Goal: Feedback & Contribution: Leave review/rating

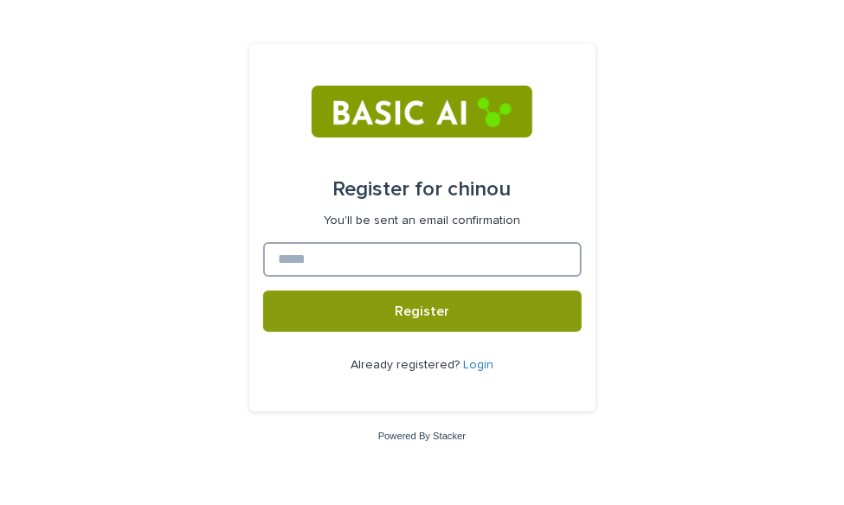
click at [379, 255] on input at bounding box center [422, 259] width 318 height 35
type input "*"
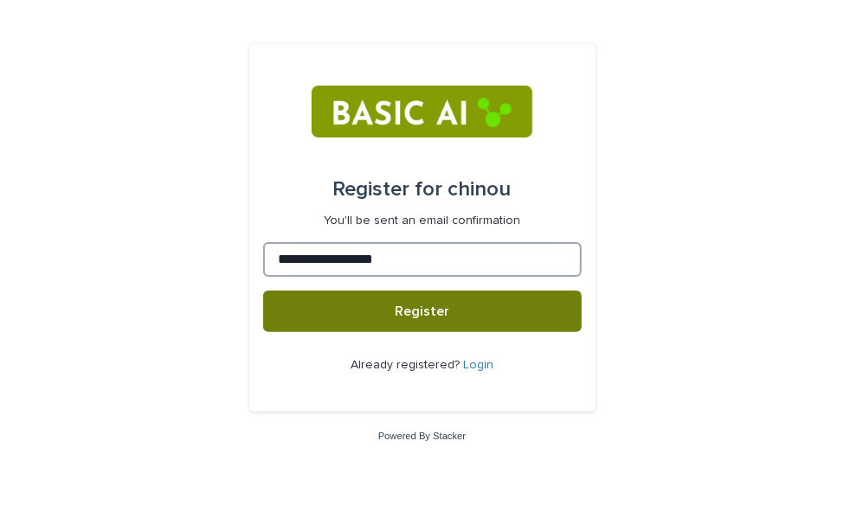
type input "**********"
click at [402, 299] on button "Register" at bounding box center [422, 312] width 318 height 42
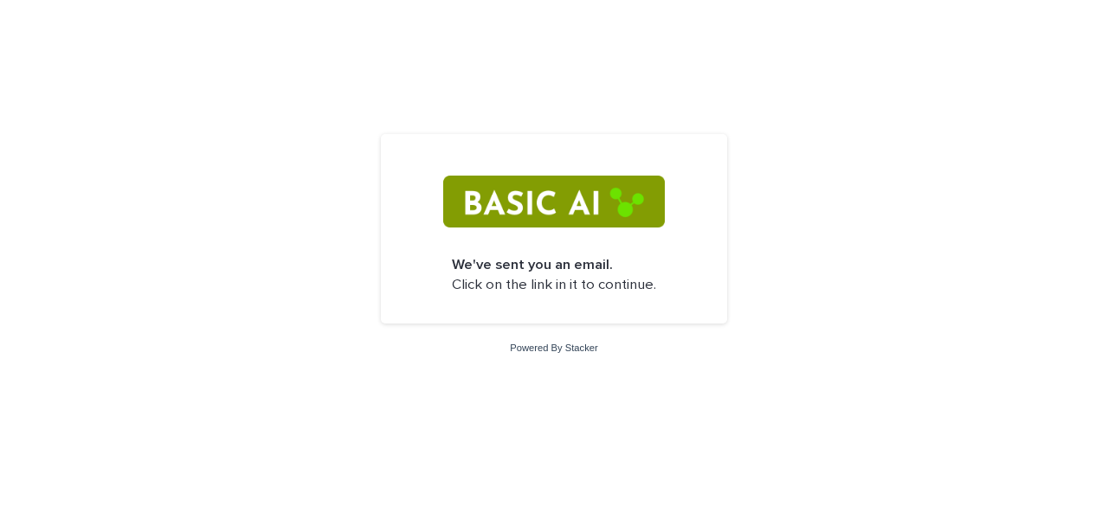
click at [535, 188] on img at bounding box center [553, 202] width 221 height 52
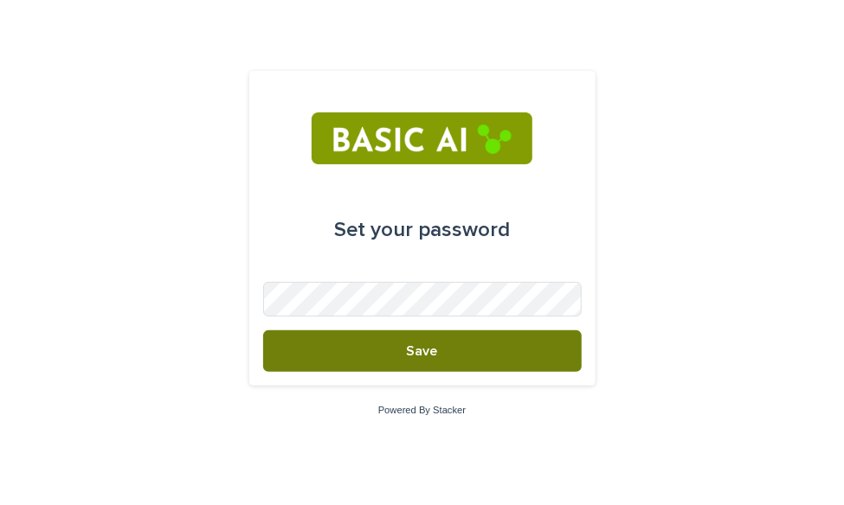
click at [332, 331] on button "Save" at bounding box center [422, 352] width 318 height 42
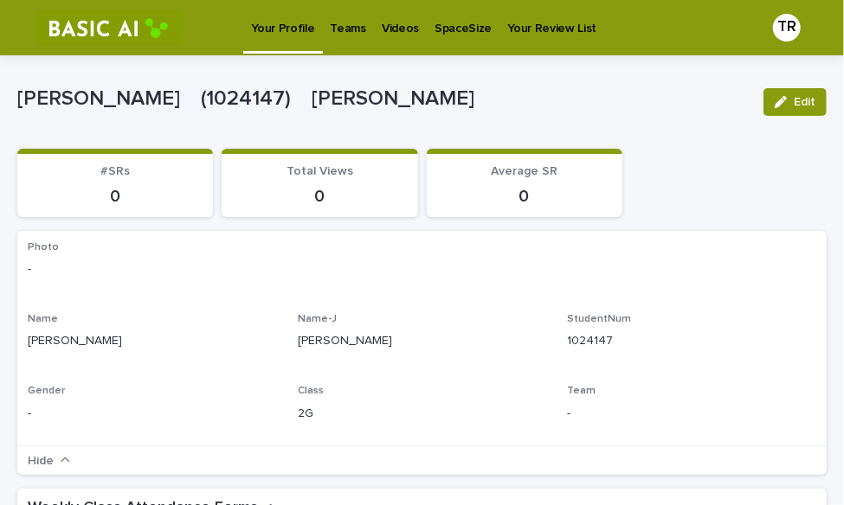
click at [331, 24] on p "Teams" at bounding box center [348, 18] width 35 height 36
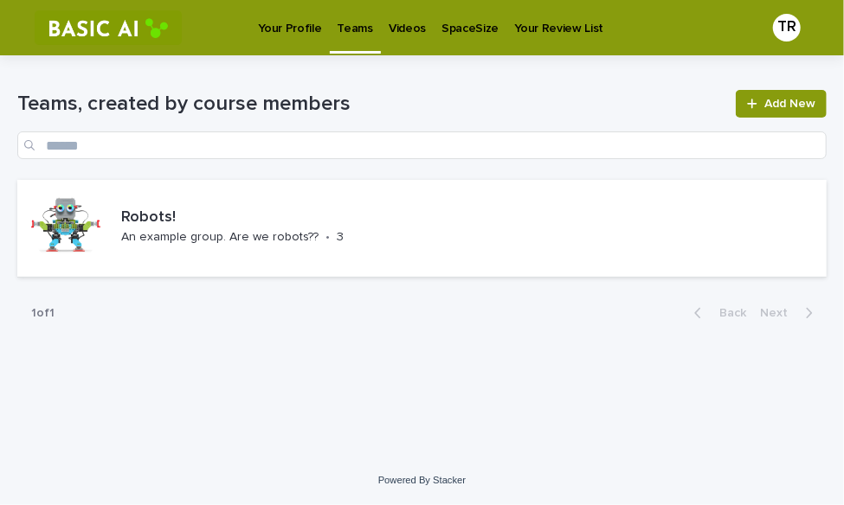
click at [403, 26] on p "Videos" at bounding box center [407, 18] width 37 height 36
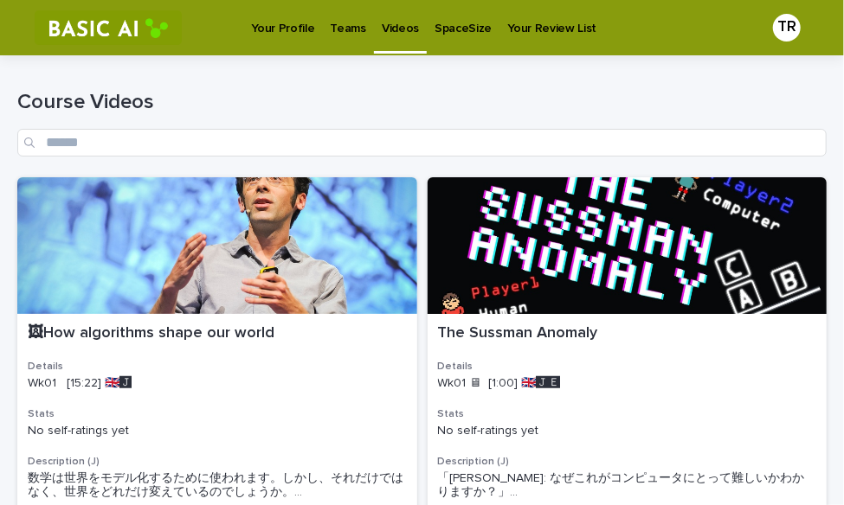
click at [459, 26] on p "SpaceSize" at bounding box center [462, 18] width 57 height 36
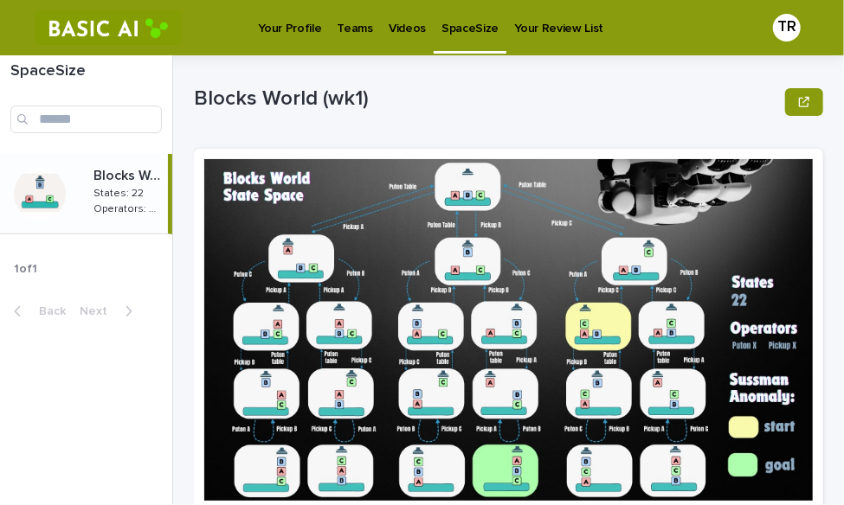
click at [292, 22] on p "Your Profile" at bounding box center [289, 18] width 63 height 36
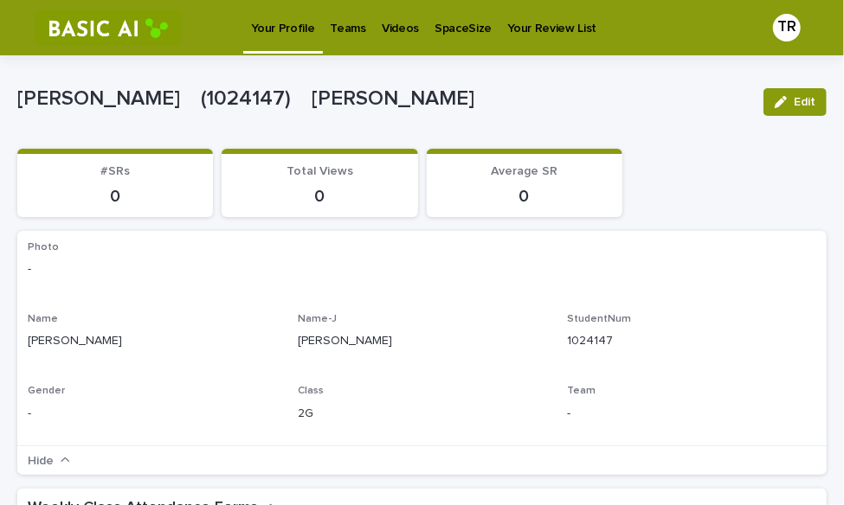
click at [341, 26] on p "Teams" at bounding box center [348, 18] width 35 height 36
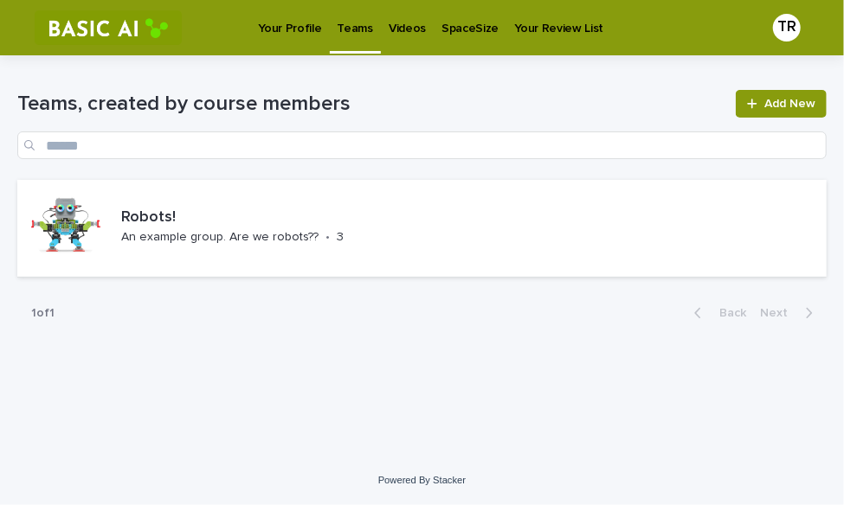
click at [389, 25] on p "Videos" at bounding box center [407, 18] width 37 height 36
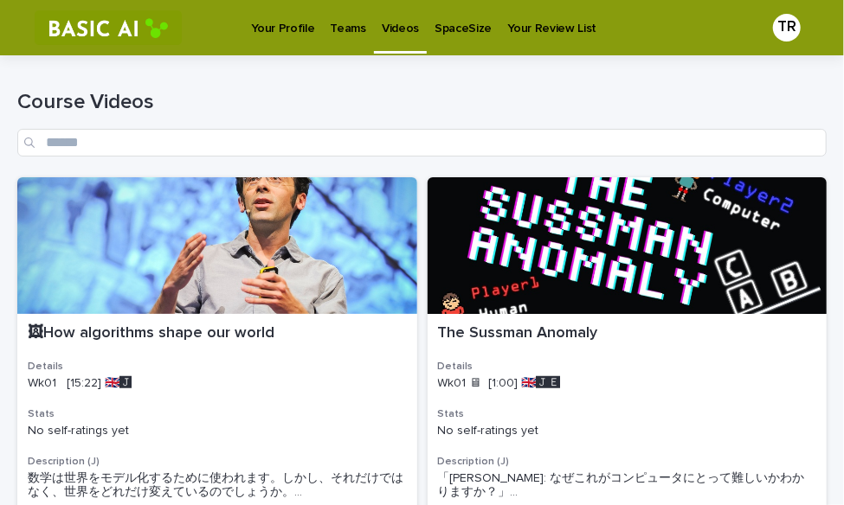
click at [461, 29] on p "SpaceSize" at bounding box center [462, 18] width 57 height 36
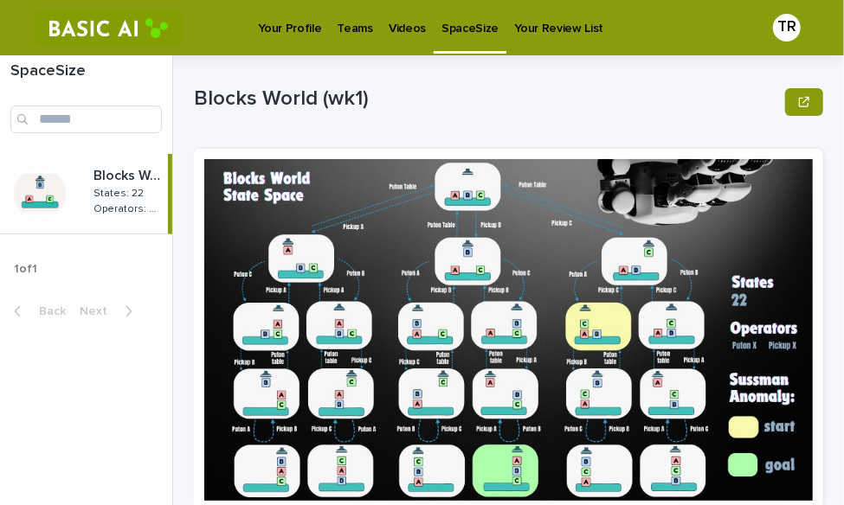
click at [523, 31] on p "Your Review List" at bounding box center [558, 18] width 89 height 36
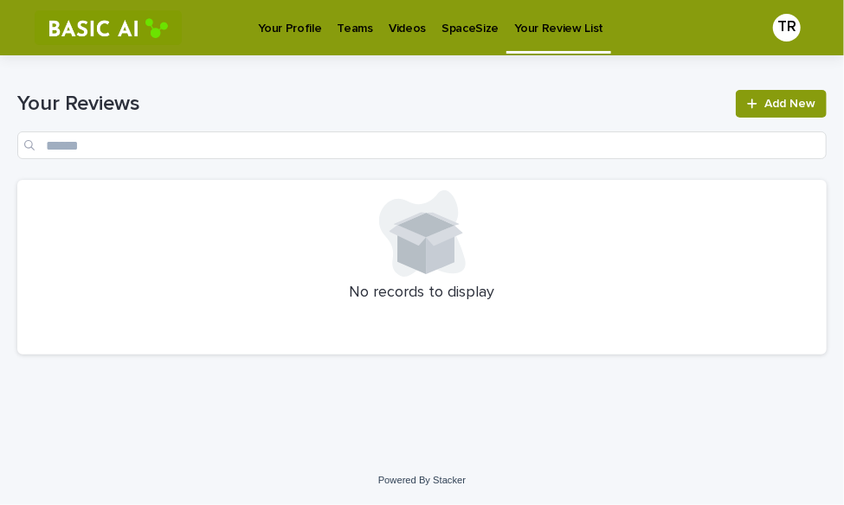
click at [274, 30] on p "Your Profile" at bounding box center [289, 18] width 63 height 36
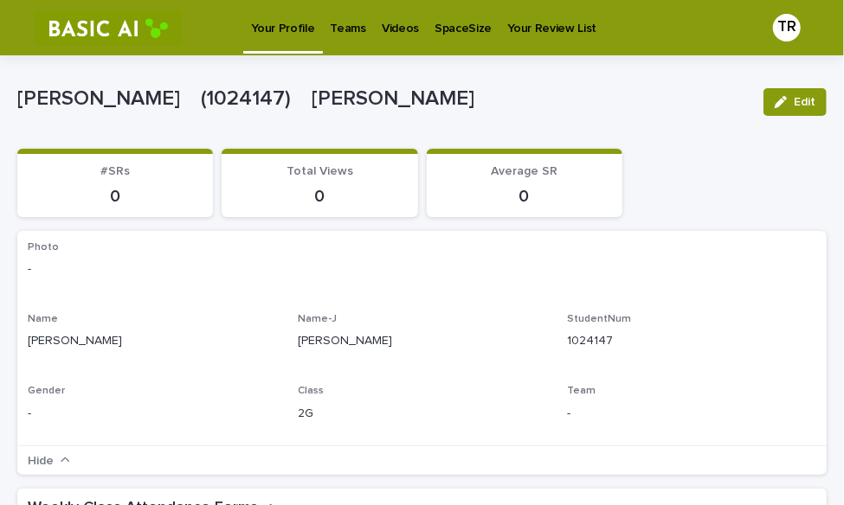
click at [83, 23] on img at bounding box center [108, 27] width 147 height 35
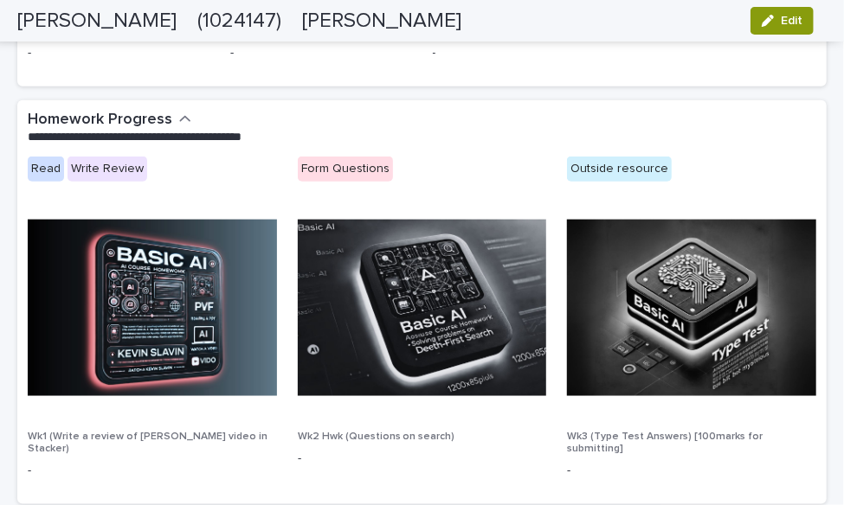
scroll to position [756, 0]
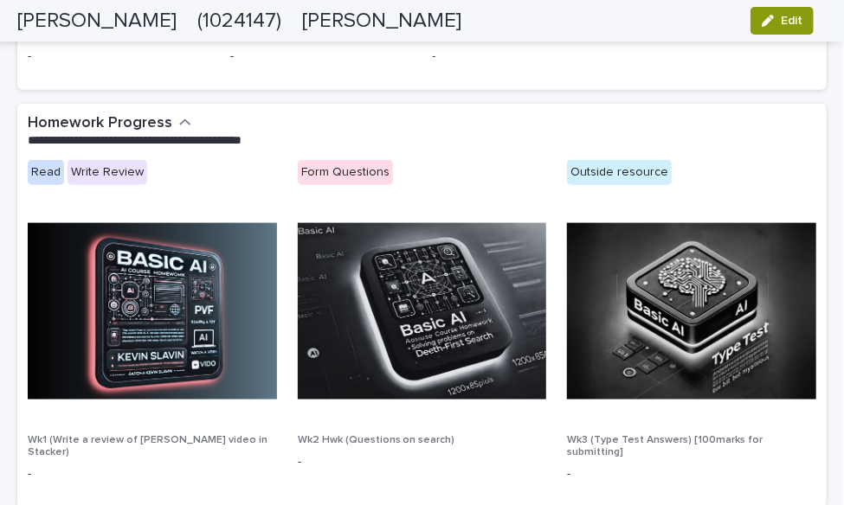
click at [145, 286] on img at bounding box center [152, 311] width 249 height 177
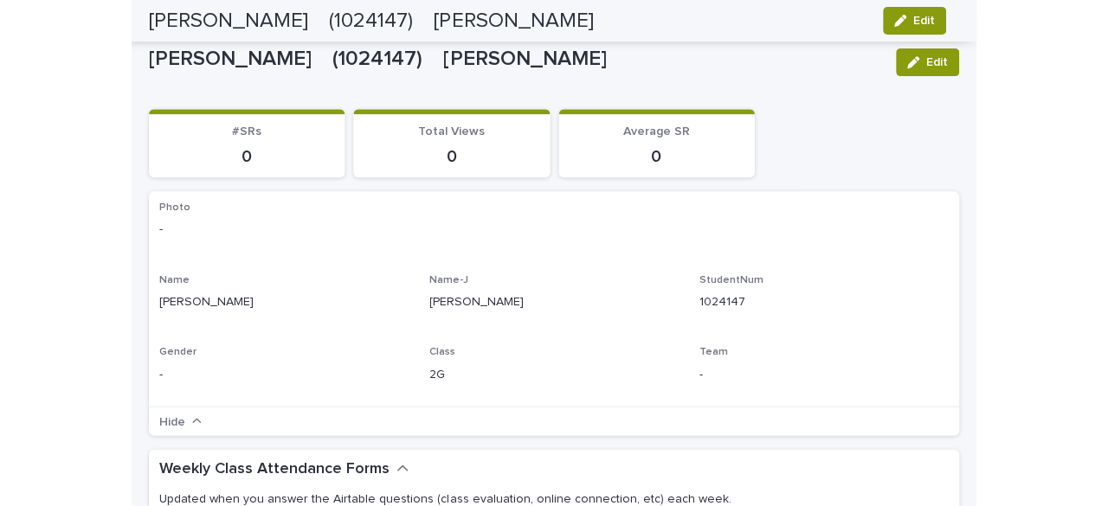
scroll to position [0, 0]
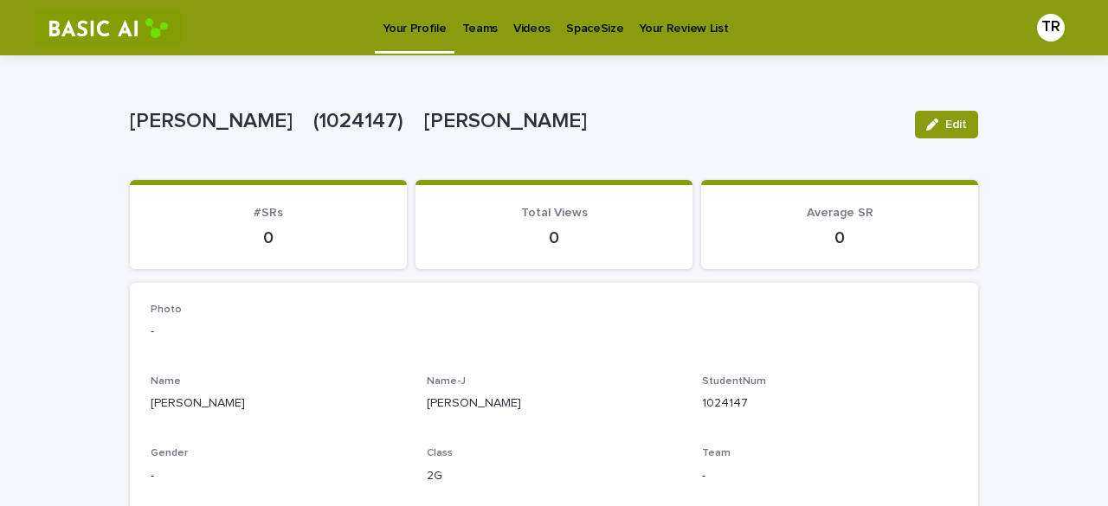
click at [523, 35] on p "Videos" at bounding box center [531, 18] width 37 height 36
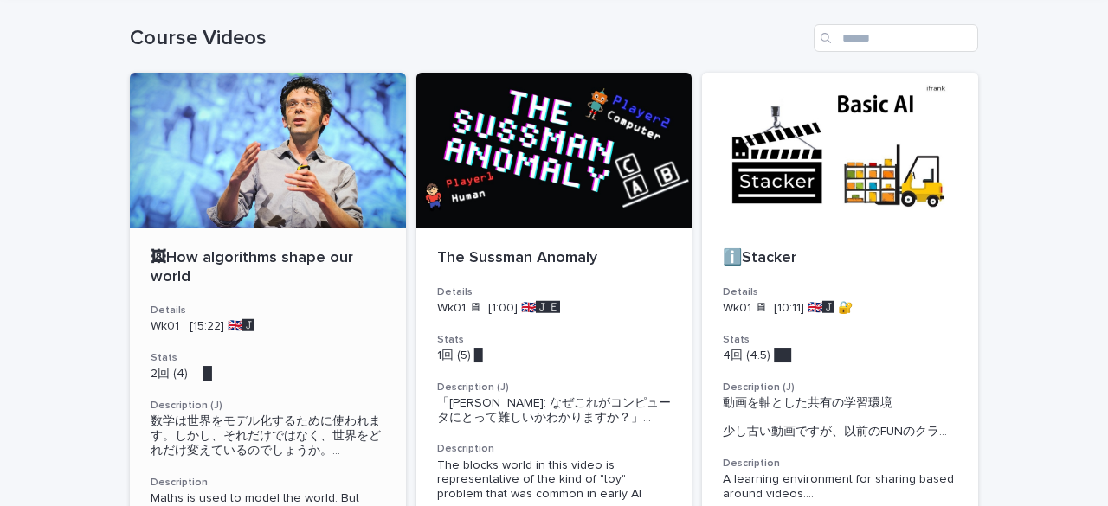
scroll to position [61, 0]
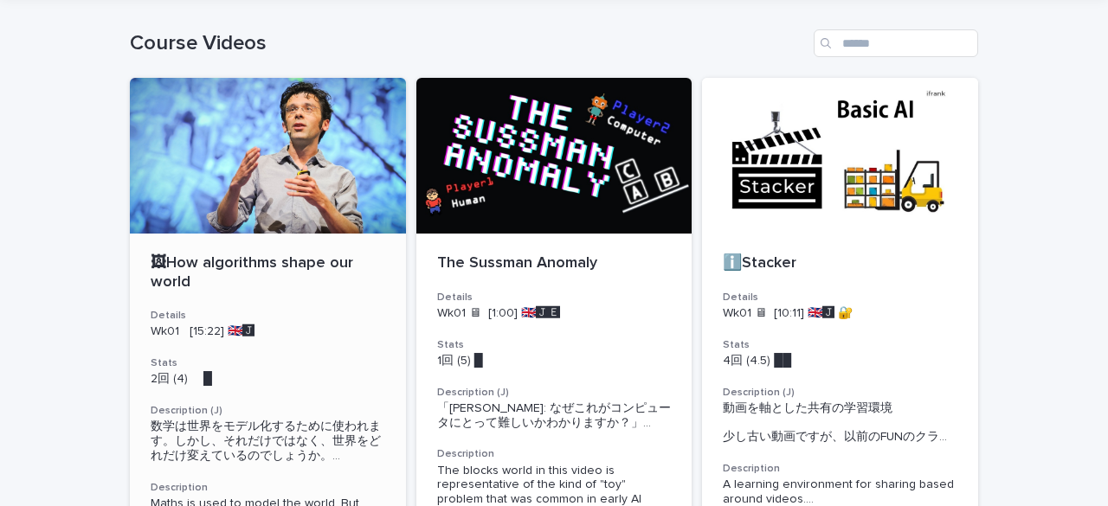
click at [260, 185] on div at bounding box center [268, 156] width 276 height 156
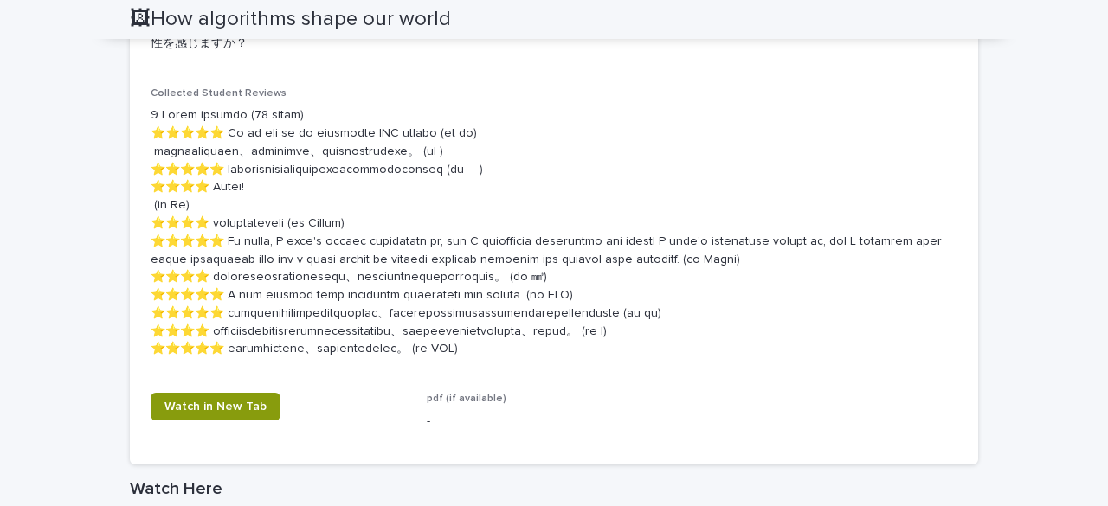
scroll to position [928, 0]
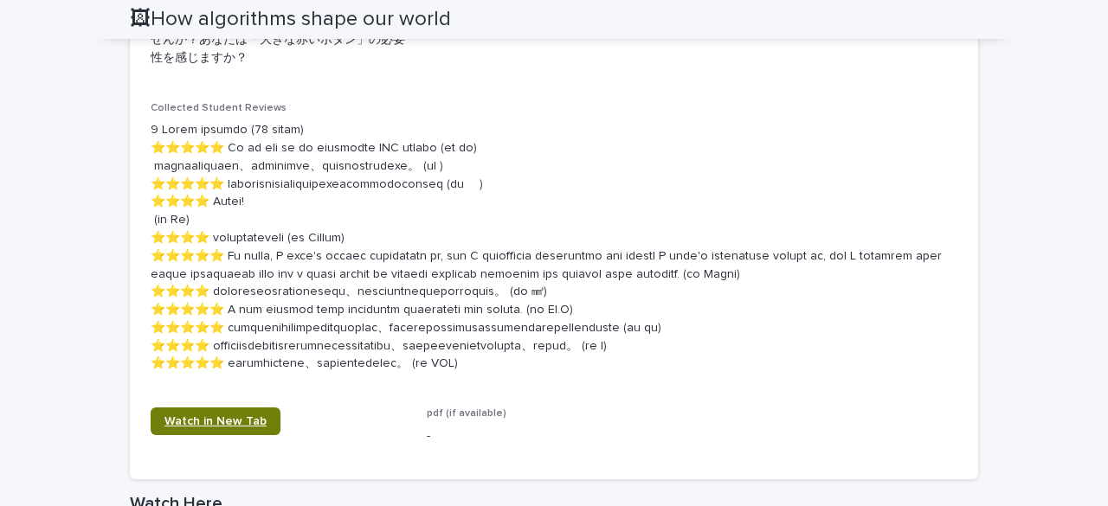
click at [197, 435] on link "Watch in New Tab" at bounding box center [216, 422] width 130 height 28
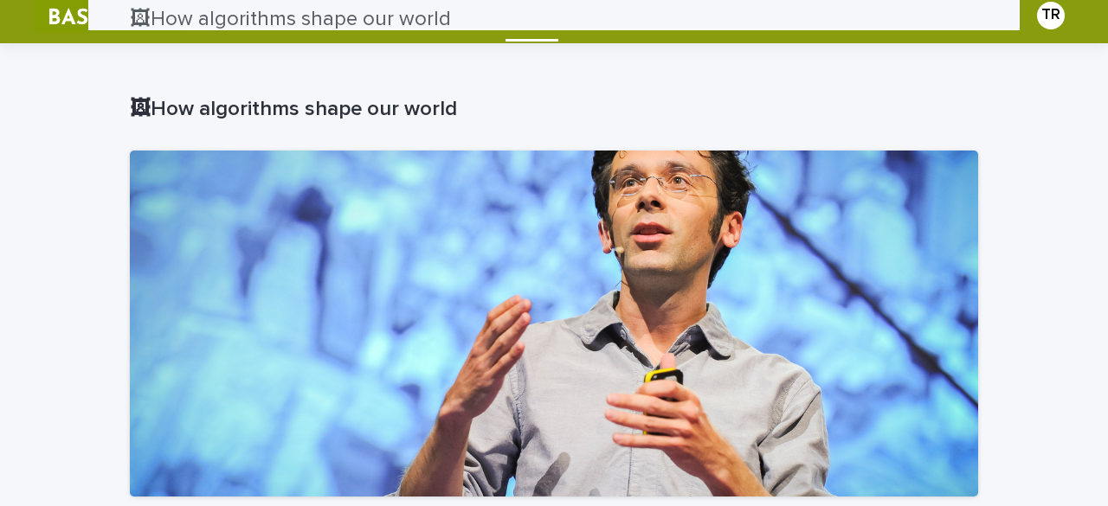
scroll to position [0, 0]
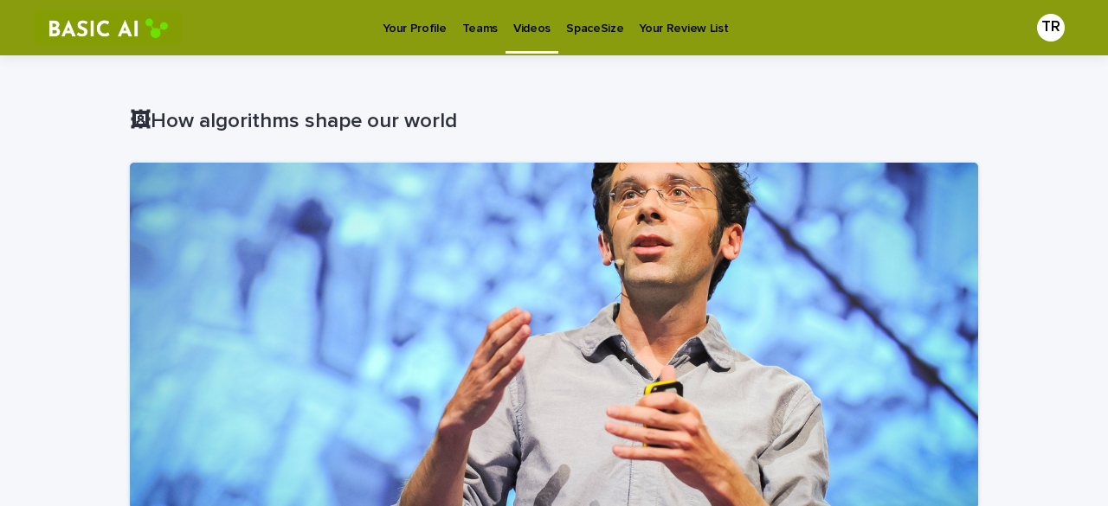
click at [485, 24] on p "Teams" at bounding box center [479, 18] width 35 height 36
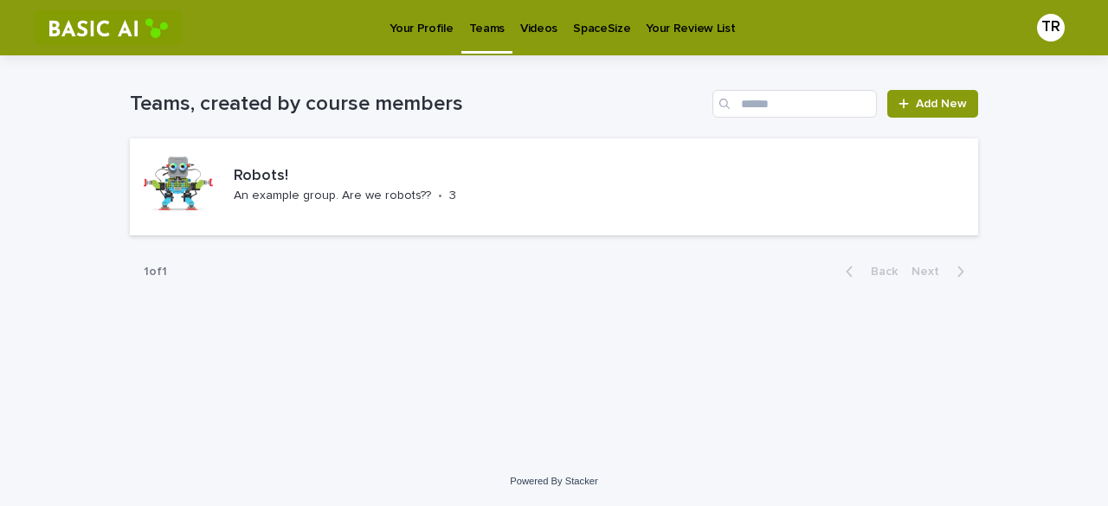
click at [710, 40] on link "Your Review List" at bounding box center [690, 27] width 105 height 54
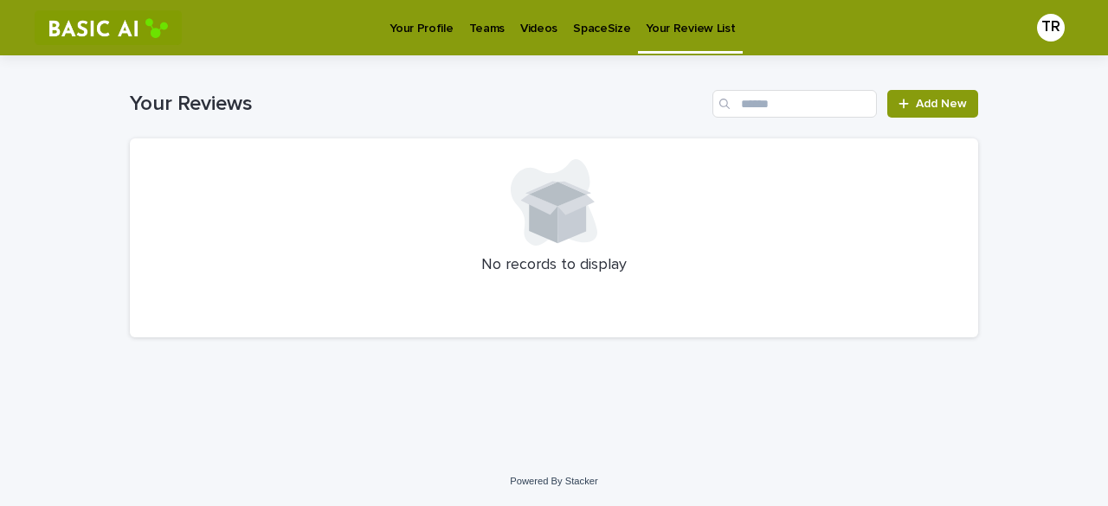
click at [588, 33] on p "SpaceSize" at bounding box center [601, 18] width 57 height 36
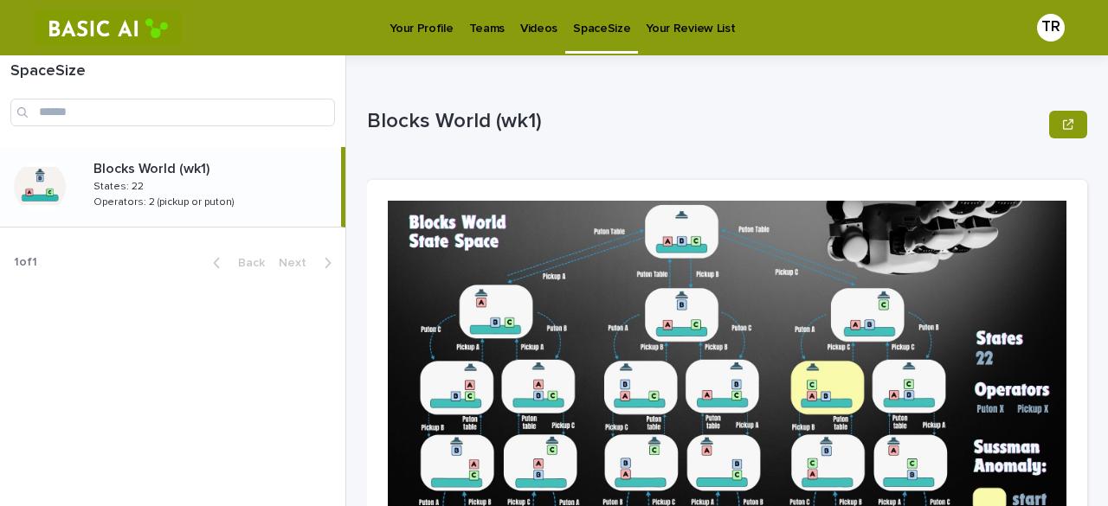
click at [534, 30] on p "Videos" at bounding box center [538, 18] width 37 height 36
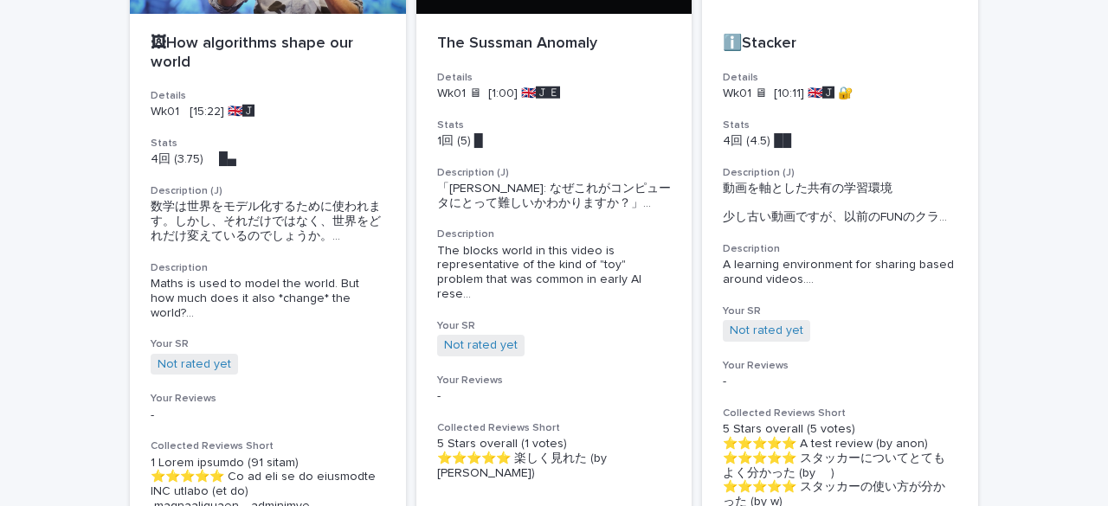
scroll to position [287, 0]
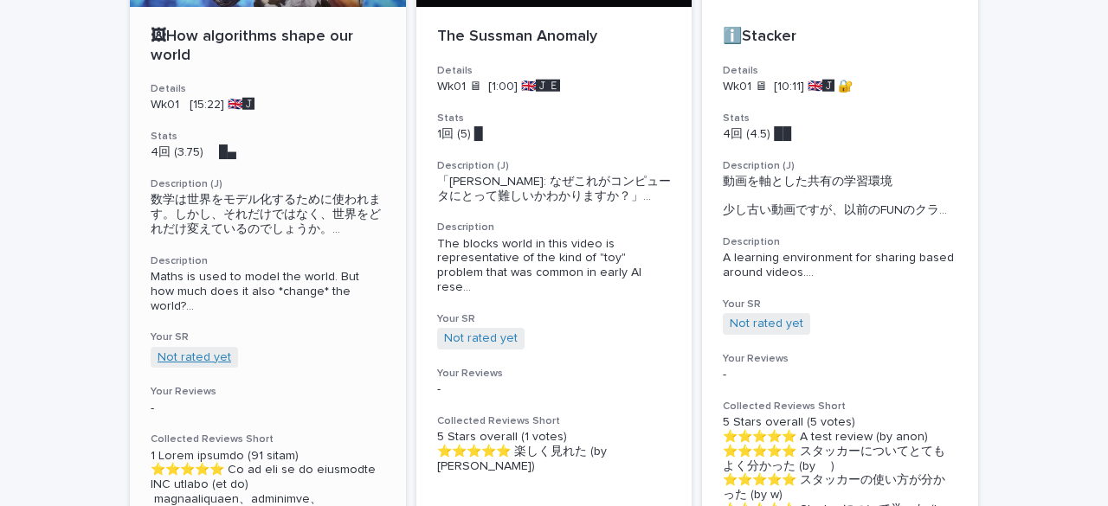
click at [177, 357] on link "Not rated yet" at bounding box center [194, 357] width 74 height 15
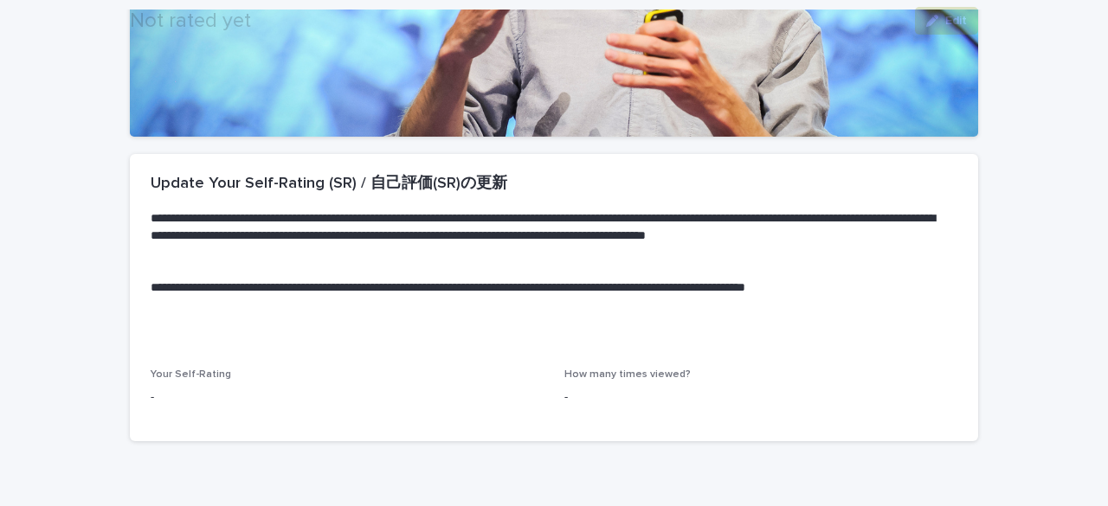
scroll to position [456, 0]
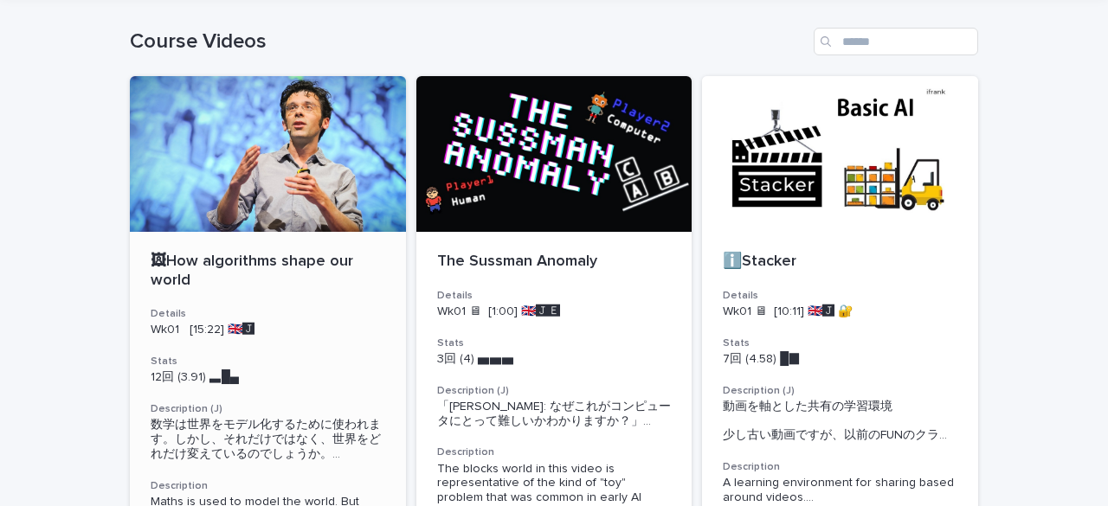
scroll to position [42, 0]
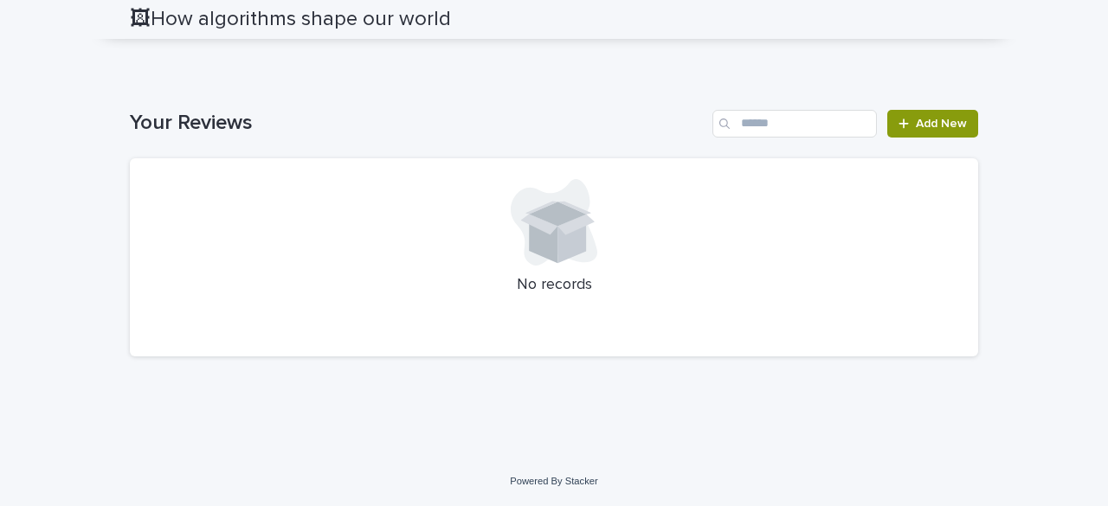
scroll to position [2173, 0]
click at [843, 126] on span "Add New" at bounding box center [941, 124] width 51 height 12
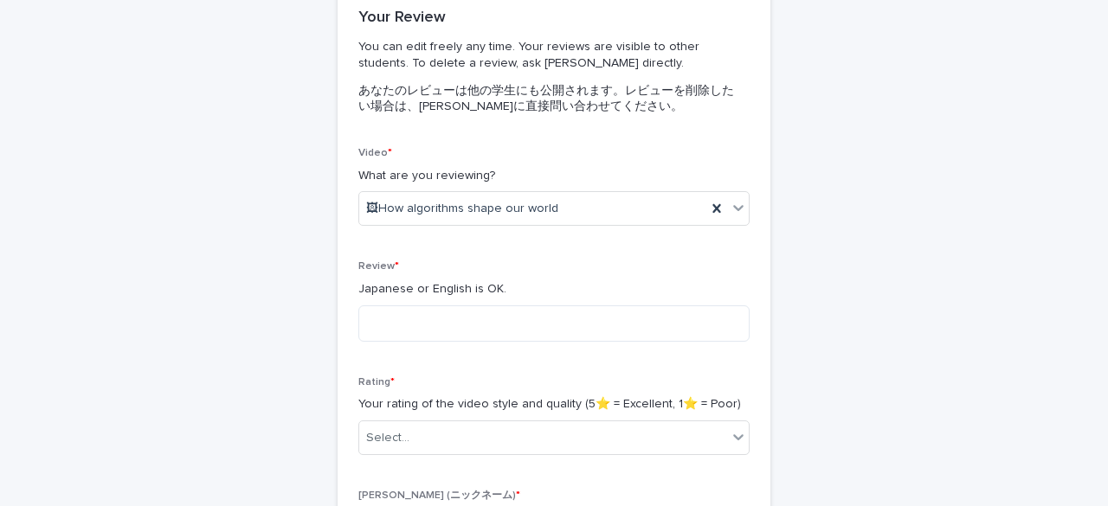
scroll to position [191, 0]
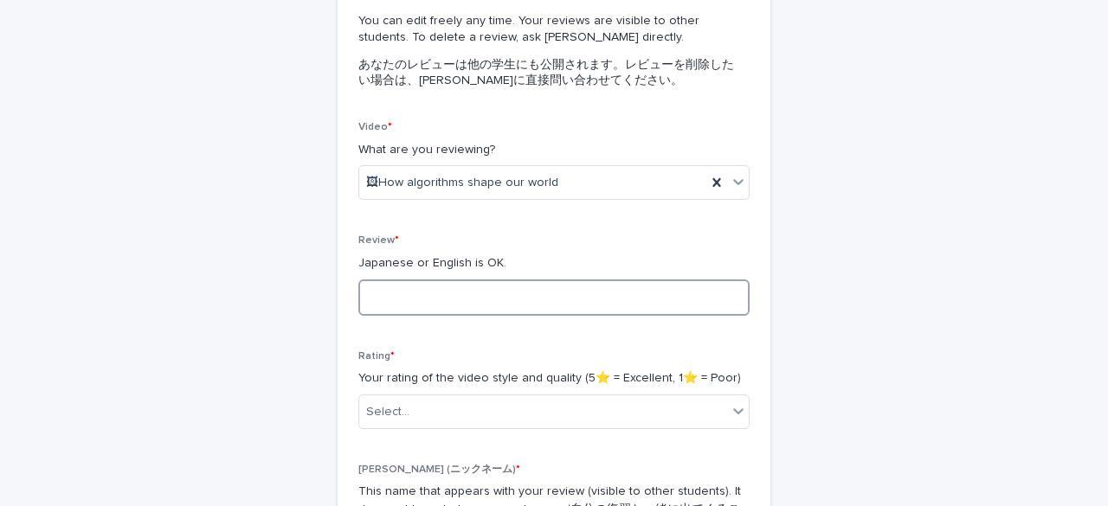
click at [453, 298] on textarea at bounding box center [553, 297] width 391 height 36
type textarea "*"
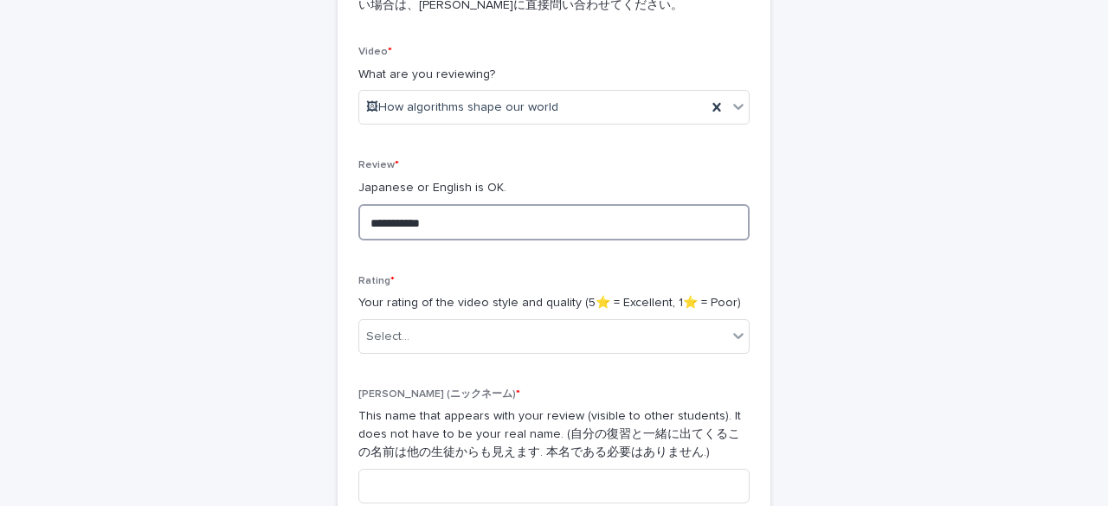
scroll to position [282, 0]
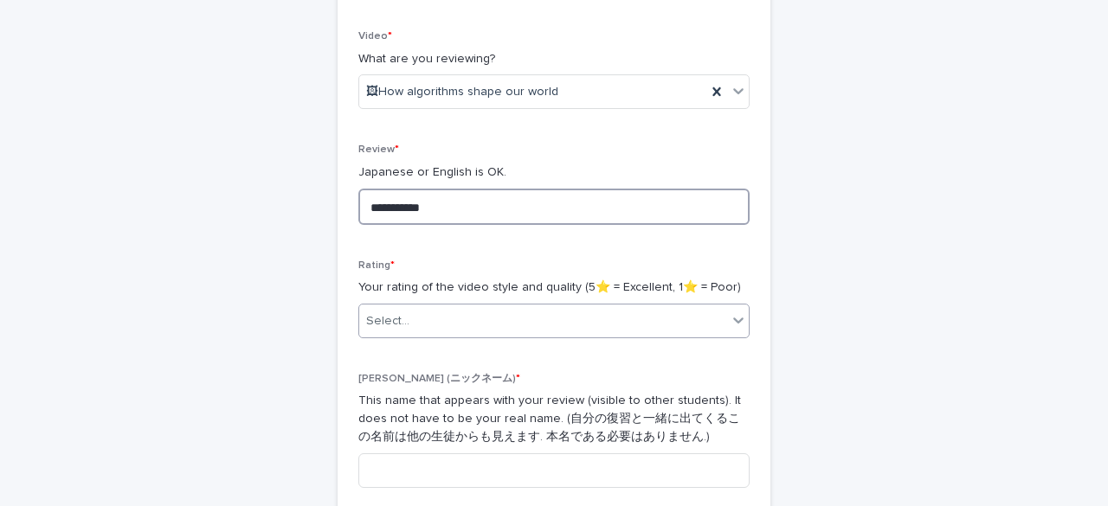
type textarea "**********"
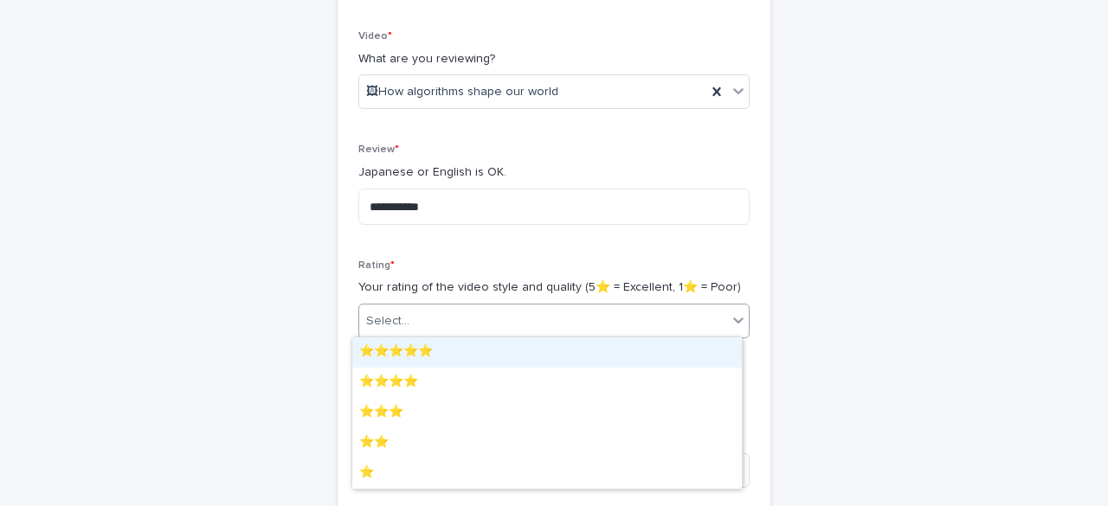
click at [486, 320] on div "Select..." at bounding box center [543, 321] width 368 height 29
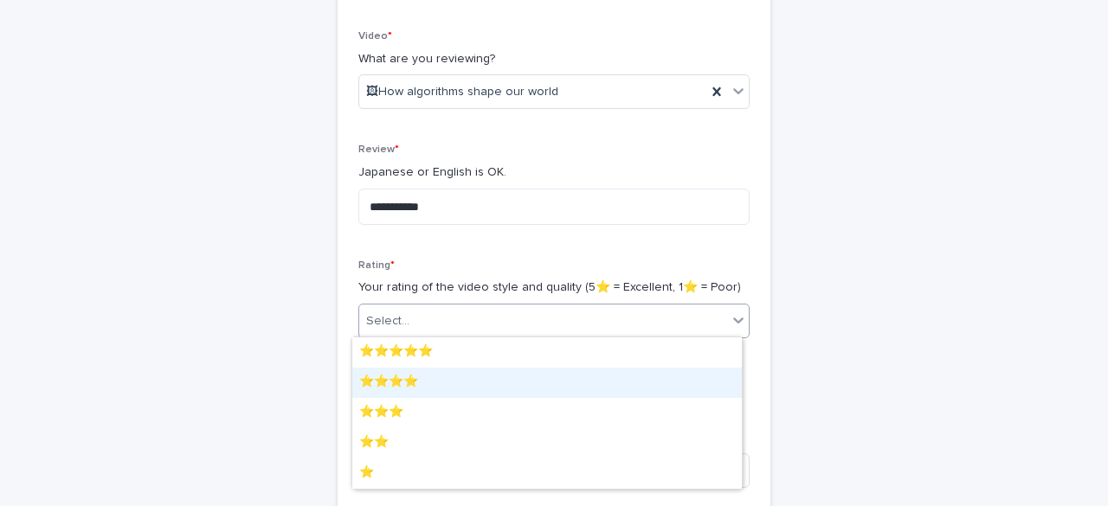
click at [492, 382] on div "⭐️⭐️⭐️⭐️" at bounding box center [546, 383] width 389 height 30
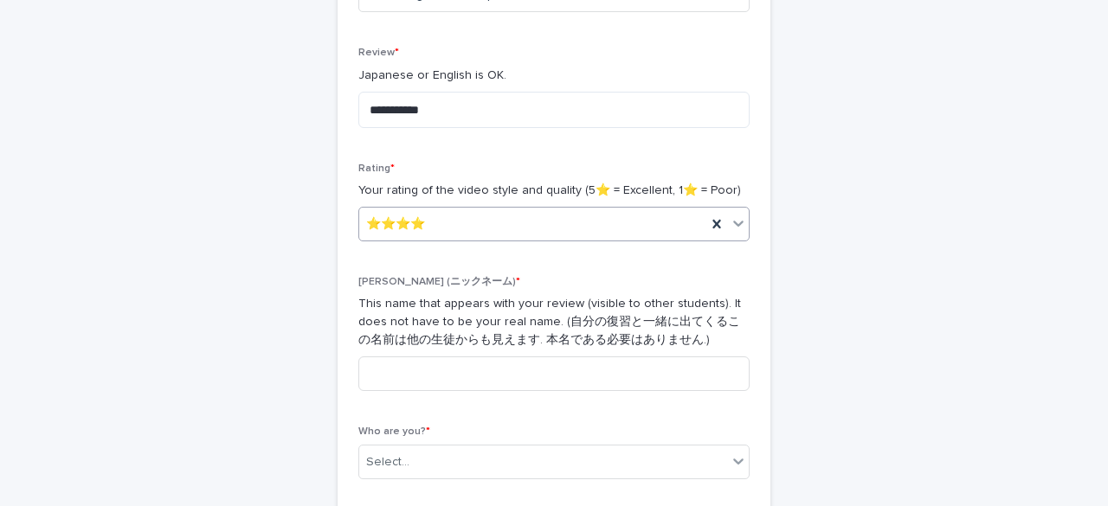
scroll to position [413, 0]
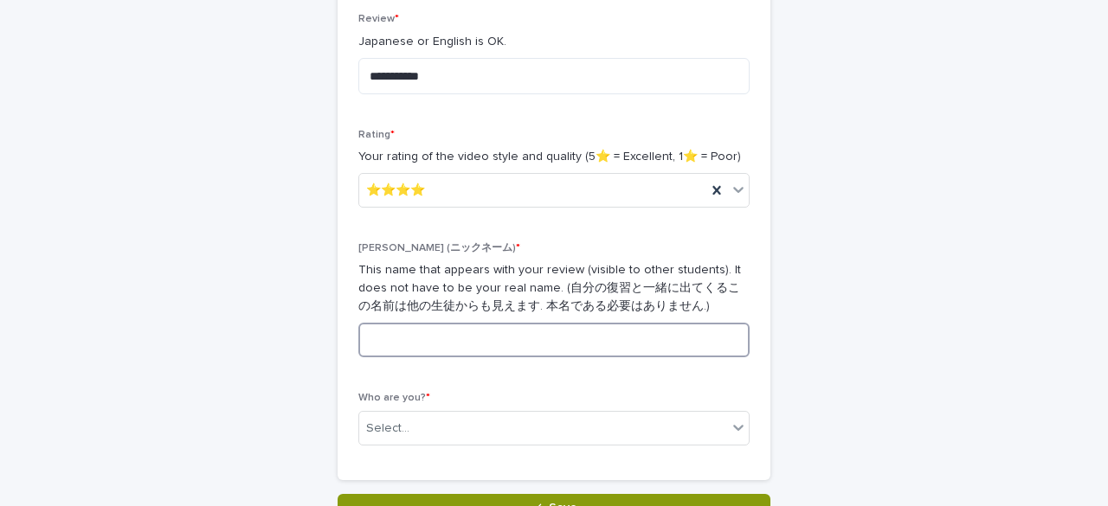
click at [464, 333] on input at bounding box center [553, 340] width 391 height 35
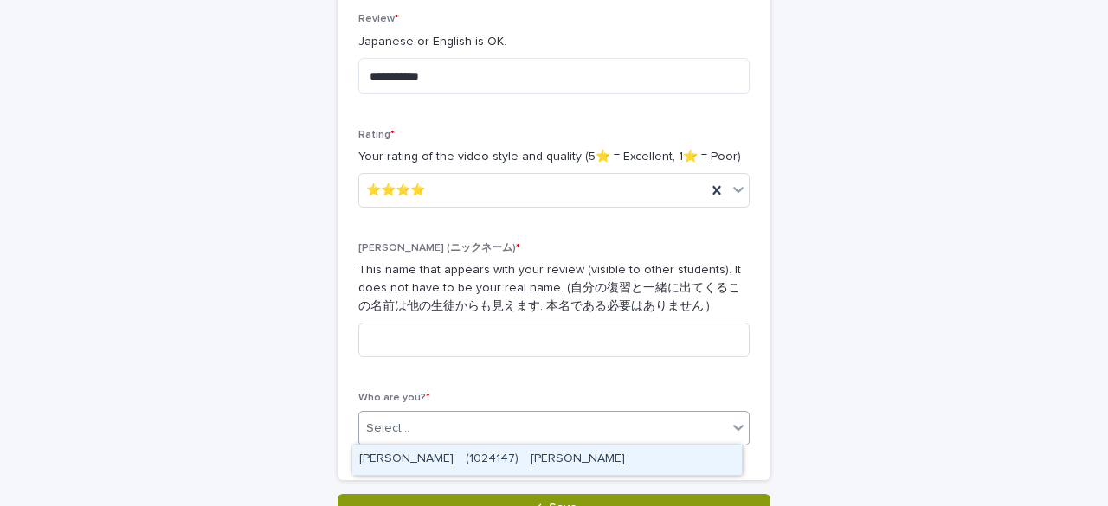
click at [542, 423] on div "Select..." at bounding box center [543, 428] width 368 height 29
click at [532, 456] on div "[PERSON_NAME]　(1024147)　[PERSON_NAME]" at bounding box center [546, 460] width 389 height 30
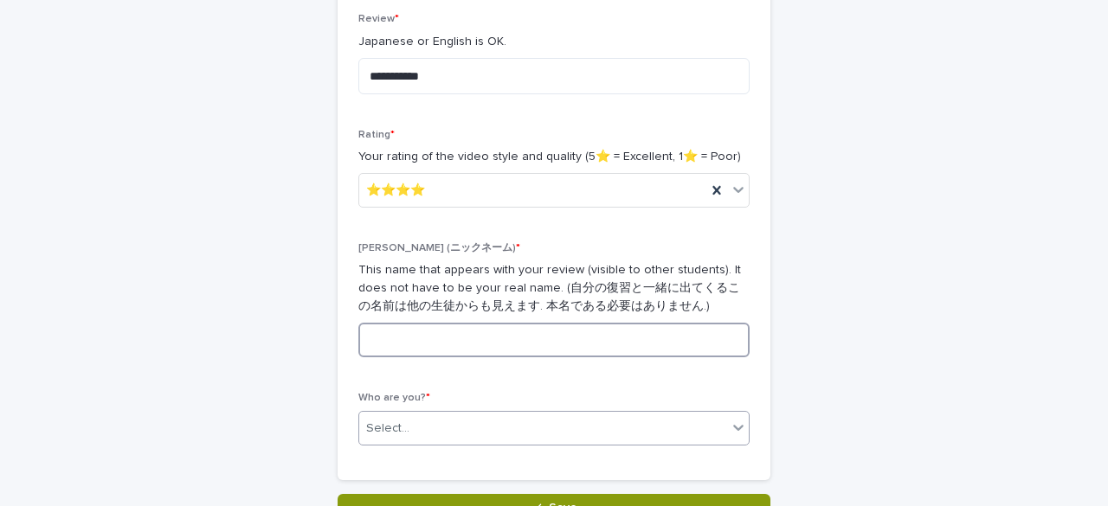
click at [622, 349] on input at bounding box center [553, 340] width 391 height 35
type input "*"
type input "******"
click at [654, 447] on div "Who are you? * Select..." at bounding box center [553, 425] width 391 height 67
click at [654, 440] on div "Select..." at bounding box center [543, 428] width 368 height 29
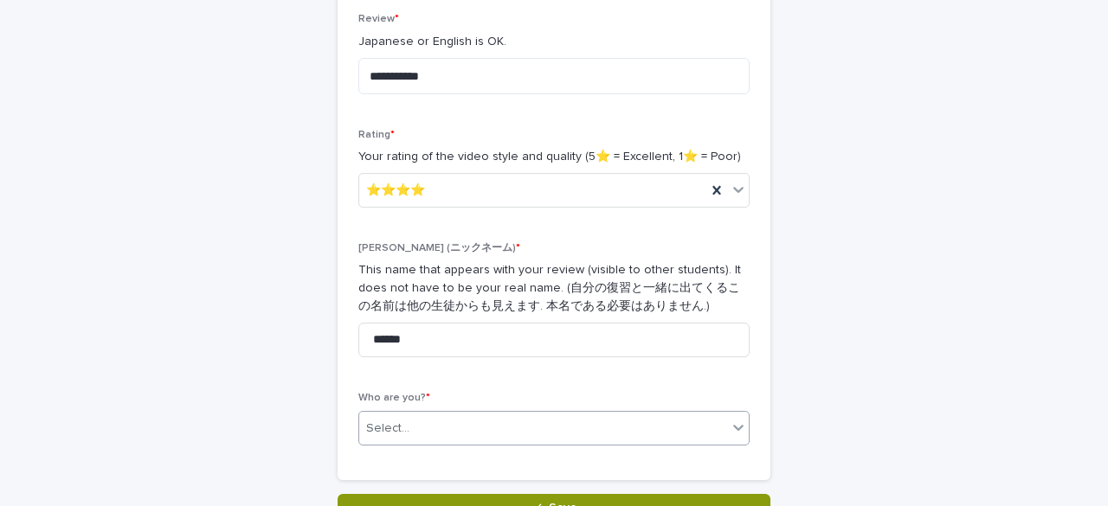
click at [654, 440] on div "Select..." at bounding box center [543, 428] width 368 height 29
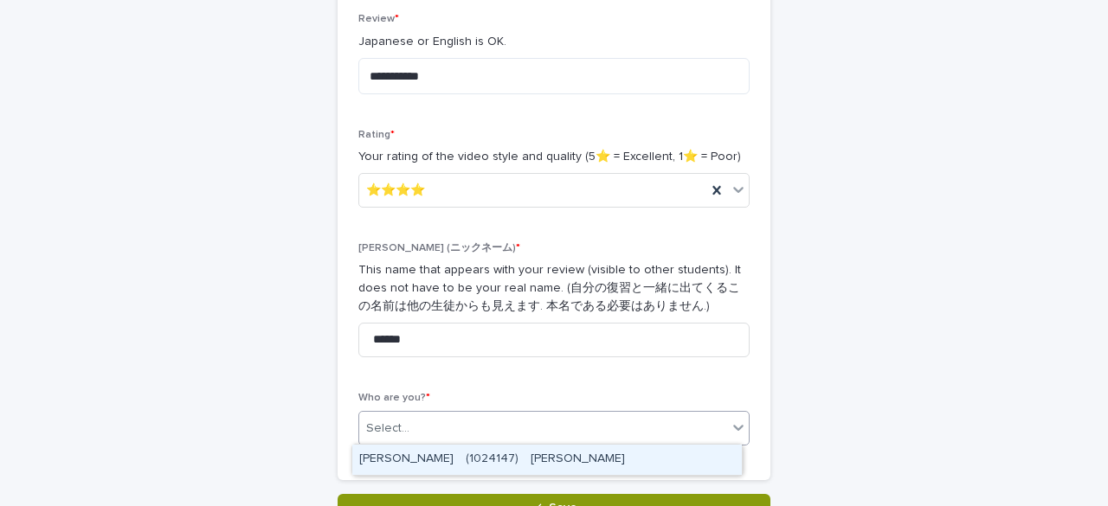
click at [652, 449] on div "[PERSON_NAME]　(1024147)　[PERSON_NAME]" at bounding box center [546, 460] width 389 height 30
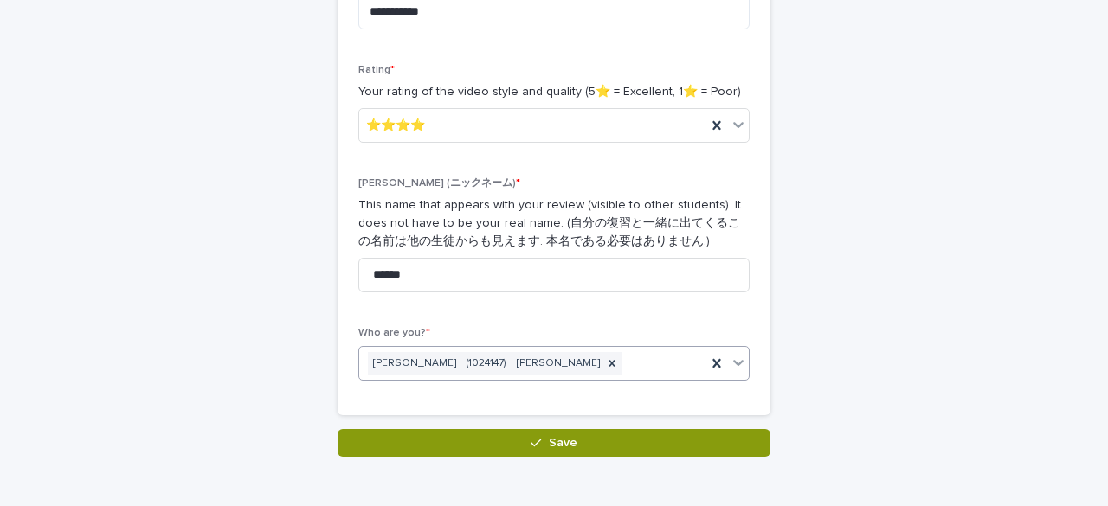
scroll to position [480, 0]
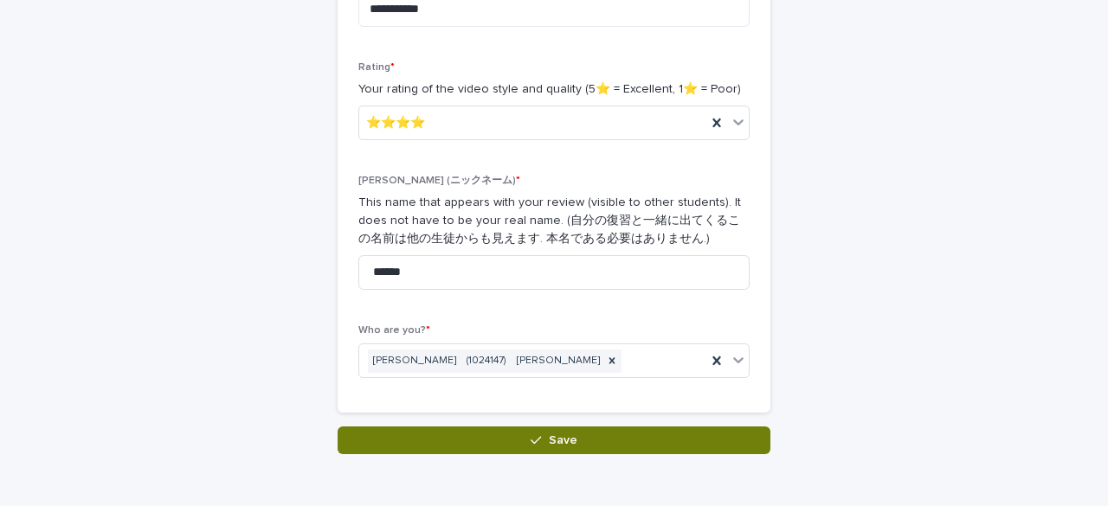
click at [651, 446] on button "Save" at bounding box center [553, 441] width 433 height 28
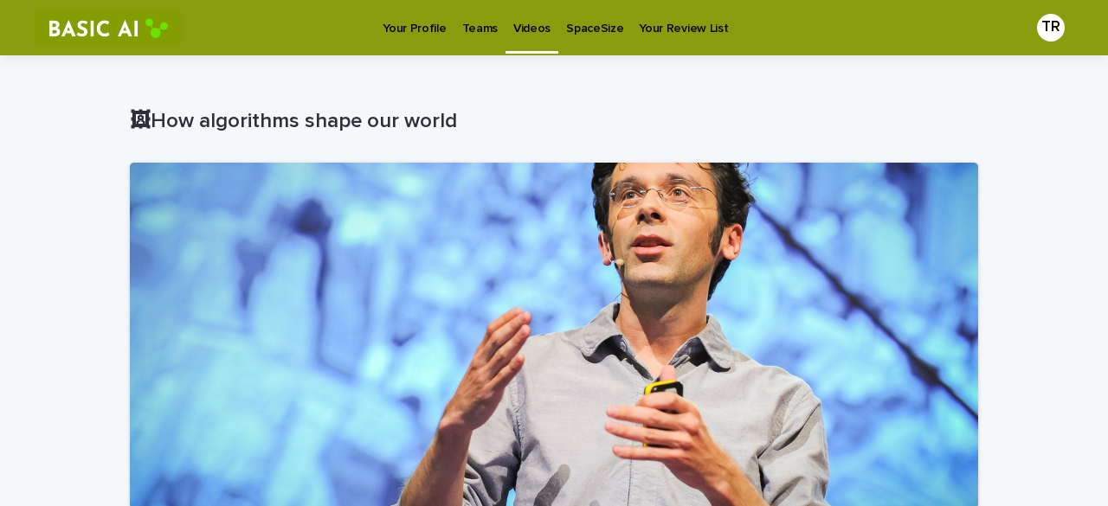
click at [527, 30] on p "Videos" at bounding box center [531, 18] width 37 height 36
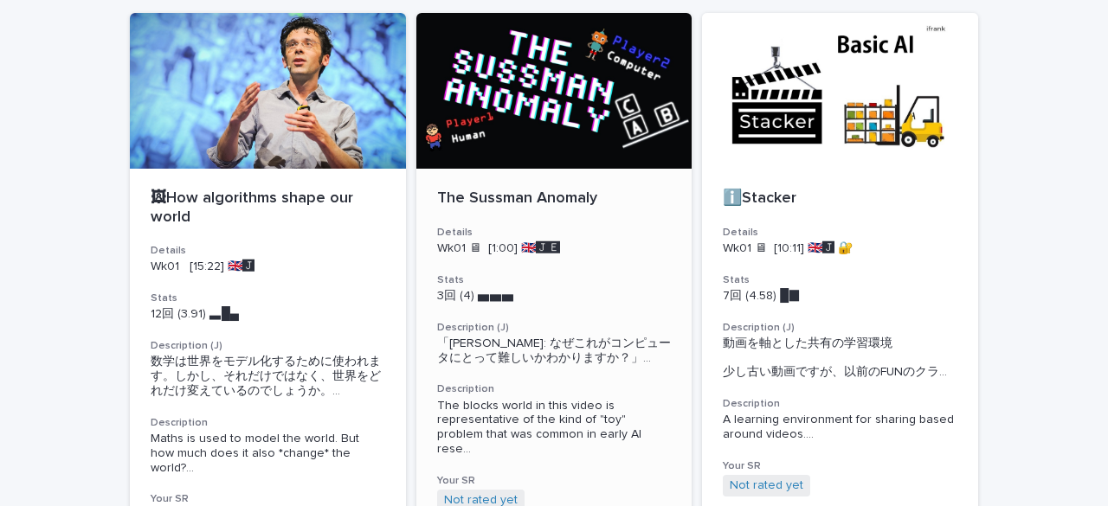
scroll to position [125, 0]
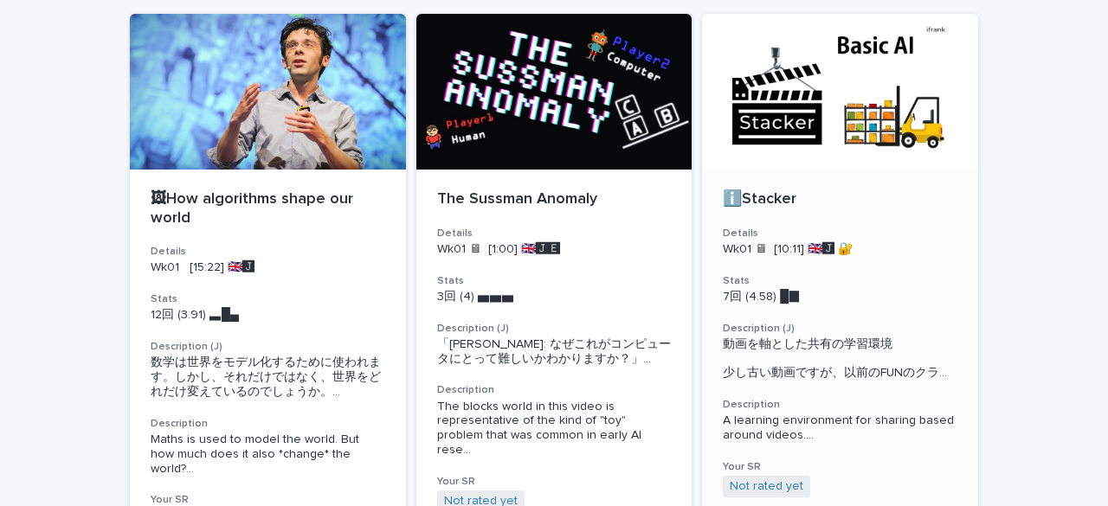
click at [836, 202] on p "ℹ️Stacker" at bounding box center [840, 199] width 235 height 19
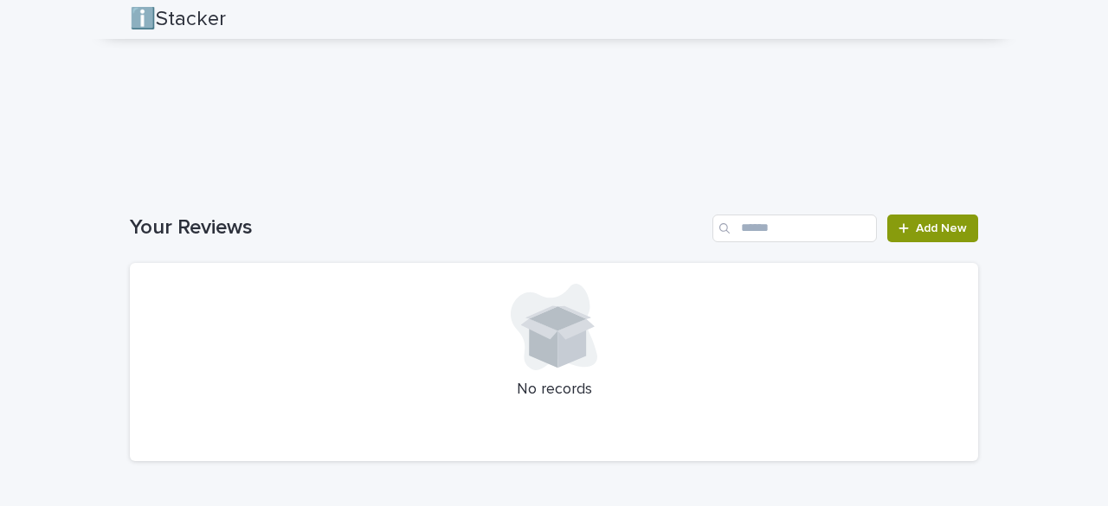
scroll to position [1902, 0]
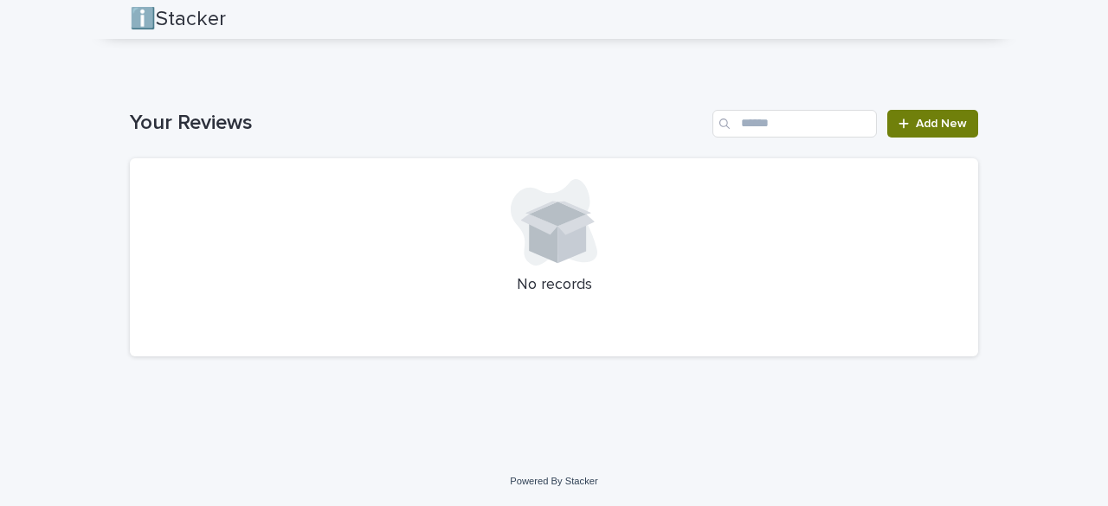
click at [843, 117] on link "Add New" at bounding box center [932, 124] width 91 height 28
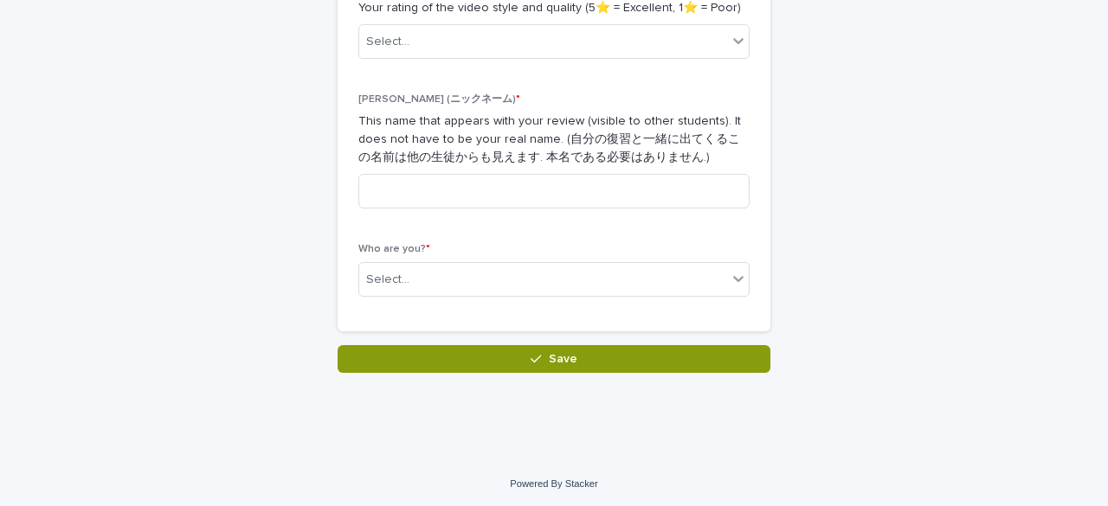
scroll to position [509, 0]
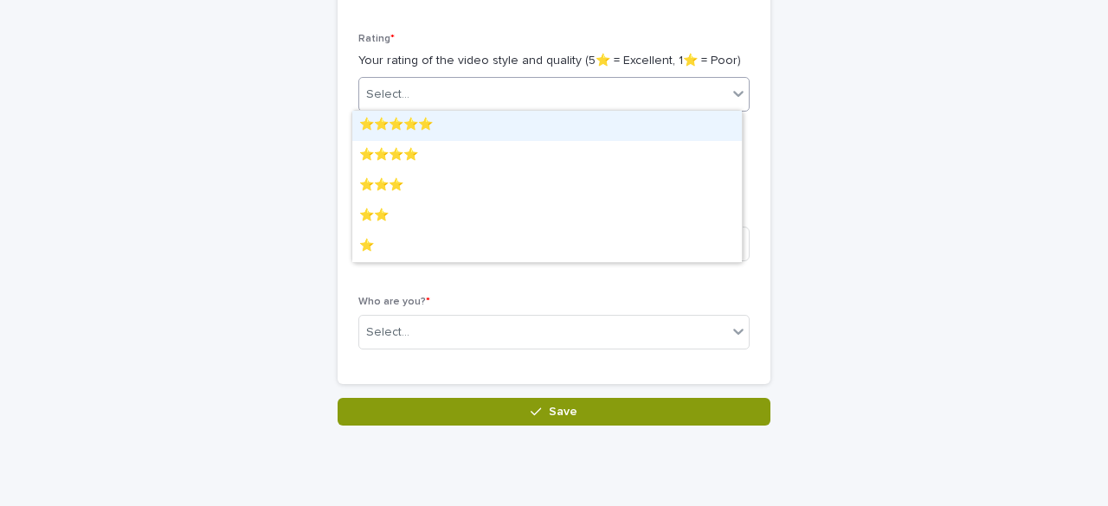
click at [616, 90] on div "Select..." at bounding box center [543, 94] width 368 height 29
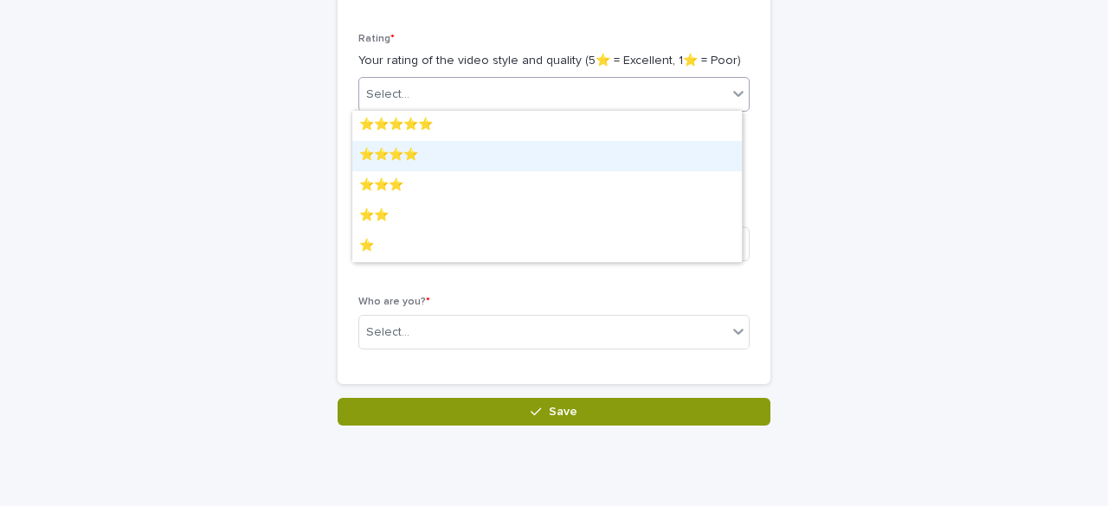
click at [584, 155] on div "⭐️⭐️⭐️⭐️" at bounding box center [546, 156] width 389 height 30
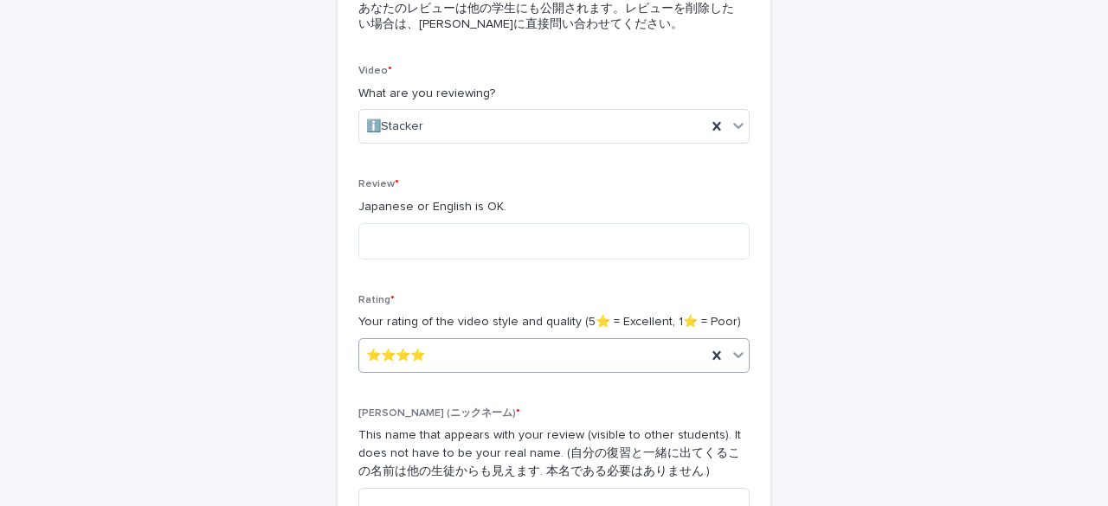
scroll to position [248, 0]
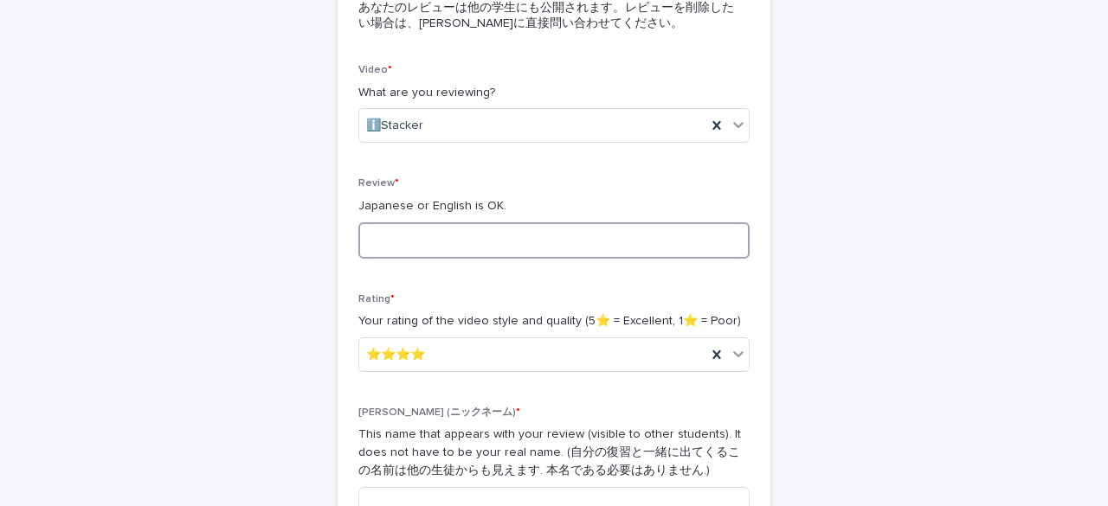
click at [556, 248] on textarea at bounding box center [553, 240] width 391 height 36
type textarea "*"
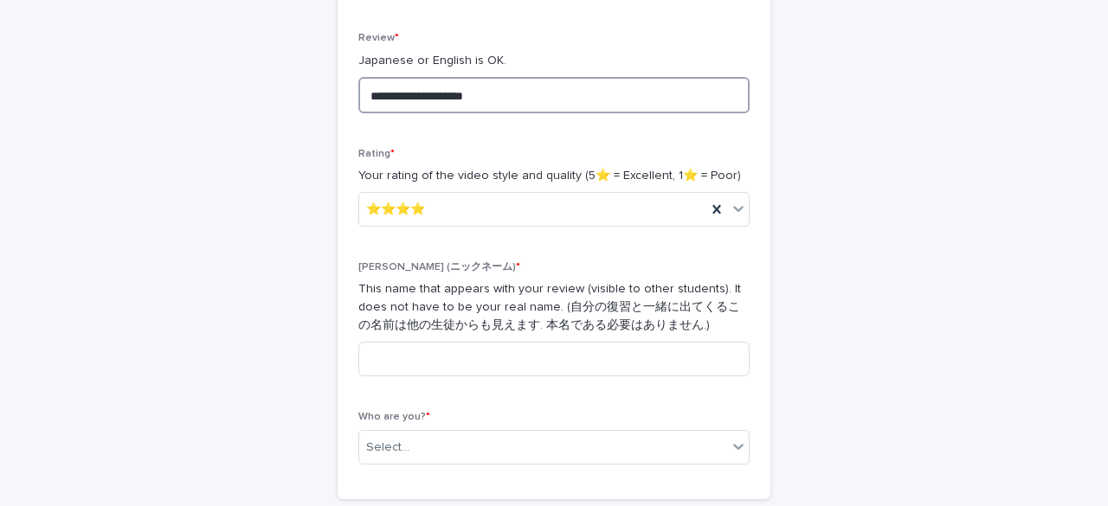
scroll to position [441, 0]
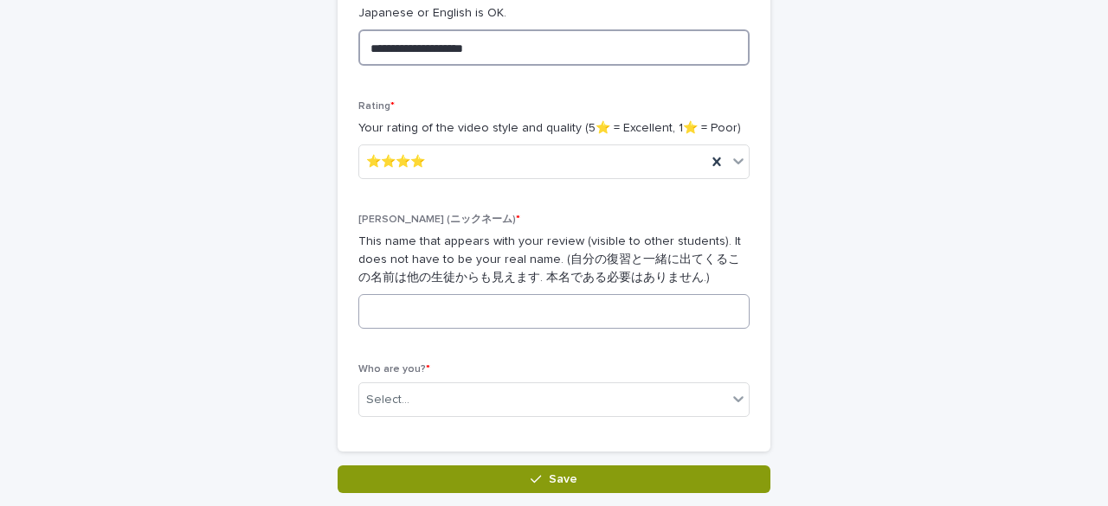
type textarea "**********"
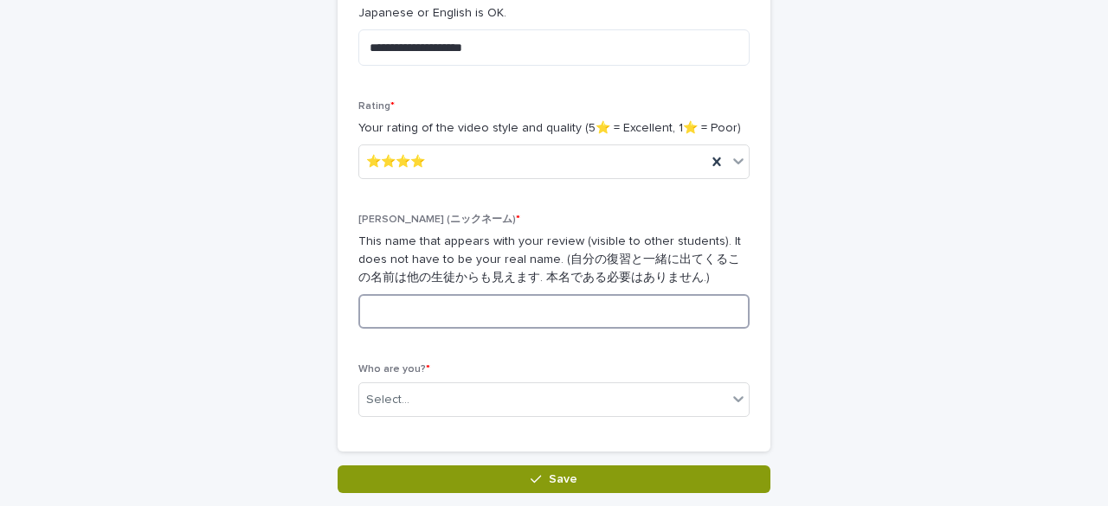
click at [538, 313] on input at bounding box center [553, 311] width 391 height 35
type input "*"
type input "******"
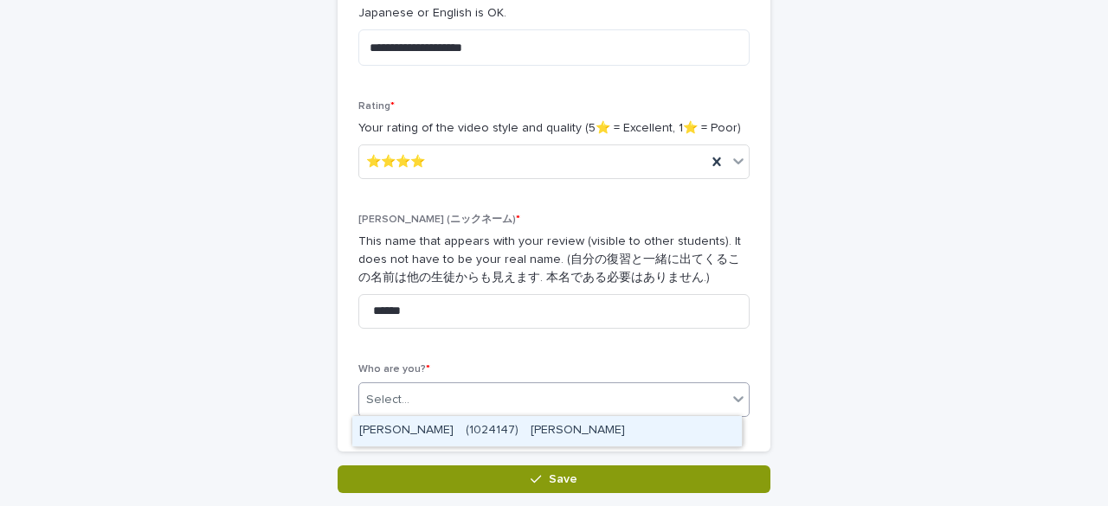
click at [559, 395] on div "Select..." at bounding box center [543, 400] width 368 height 29
click at [549, 428] on div "[PERSON_NAME]　(1024147)　[PERSON_NAME]" at bounding box center [546, 431] width 389 height 30
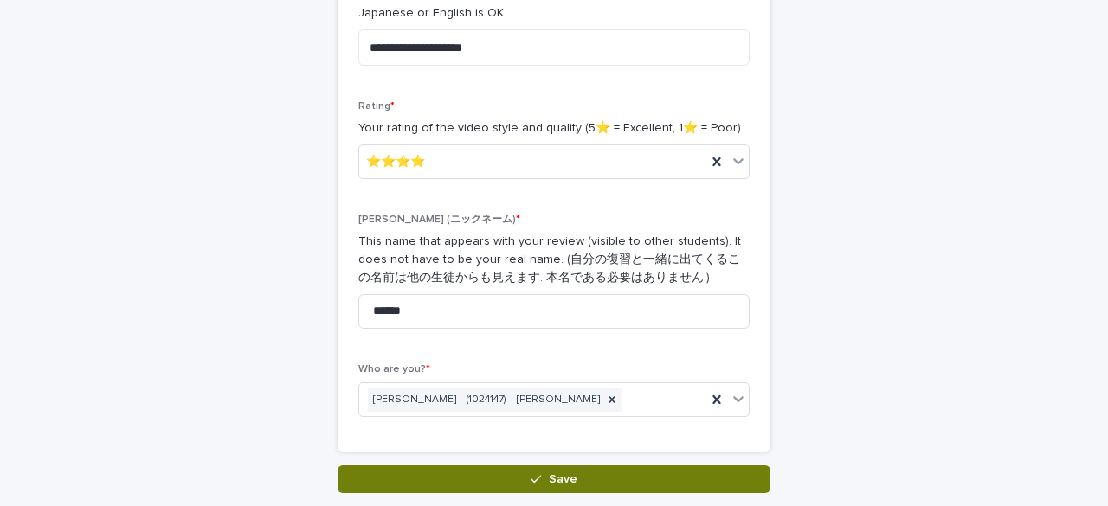
click at [529, 485] on button "Save" at bounding box center [553, 480] width 433 height 28
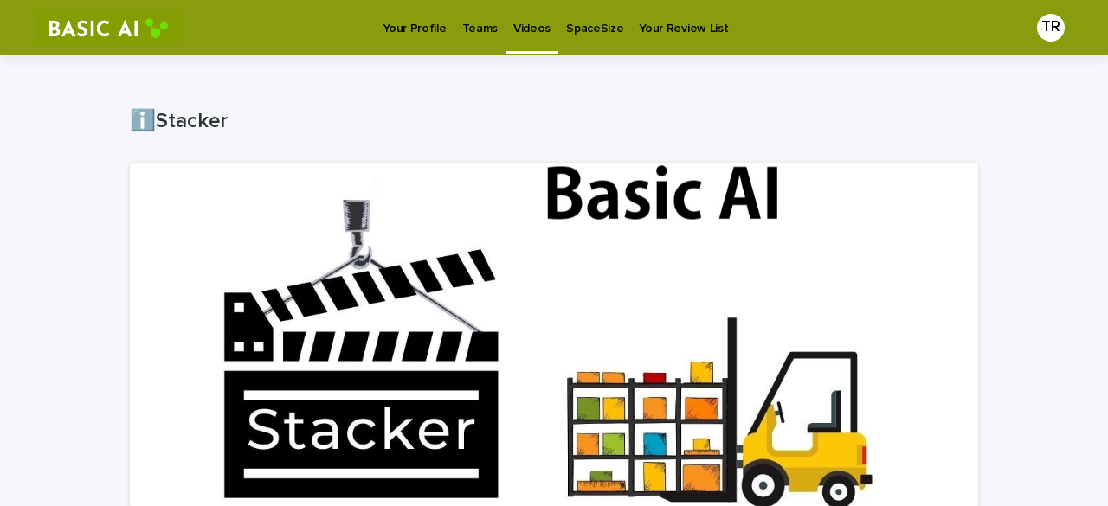
click at [402, 30] on p "Your Profile" at bounding box center [413, 18] width 63 height 36
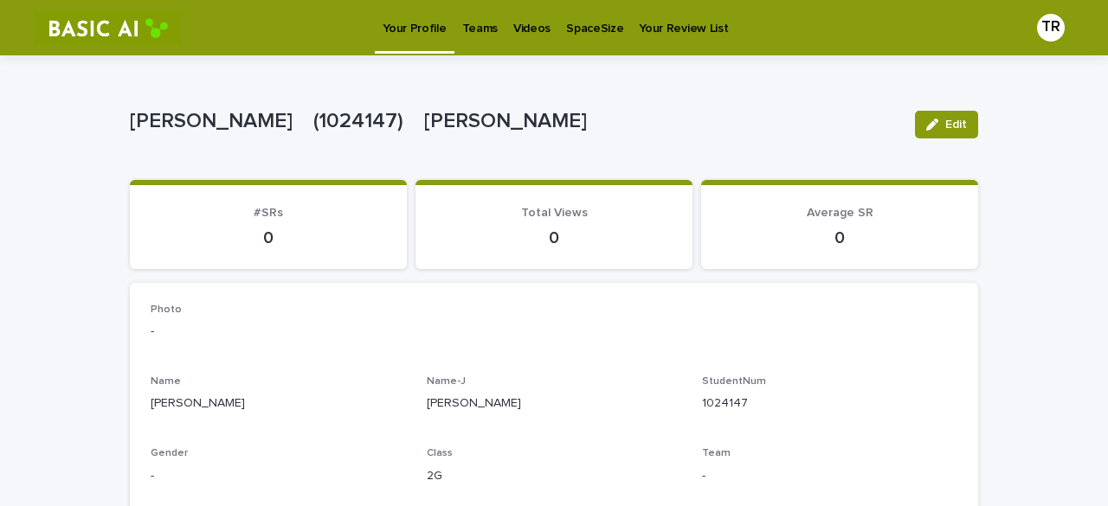
click at [517, 40] on link "Videos" at bounding box center [531, 27] width 53 height 54
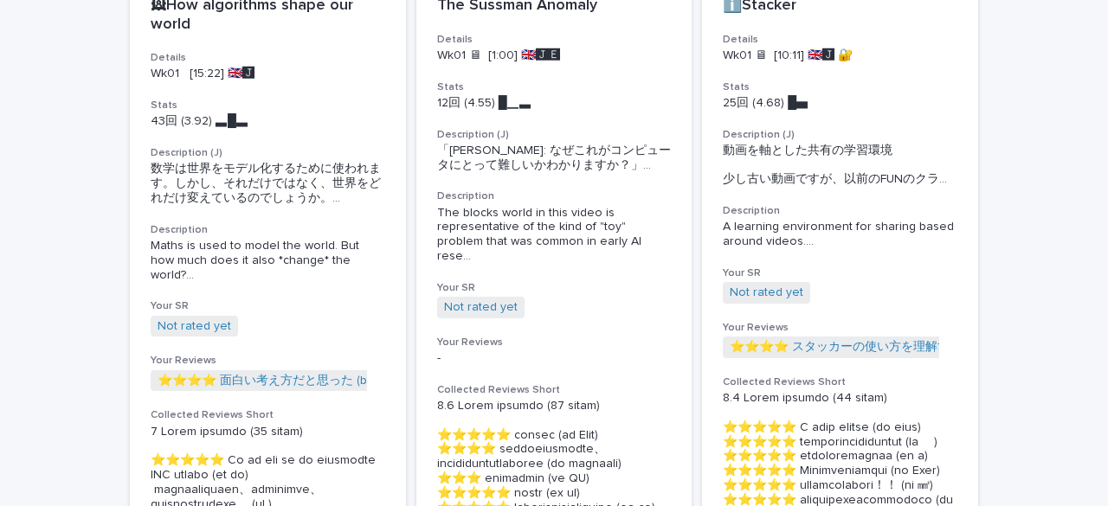
scroll to position [294, 0]
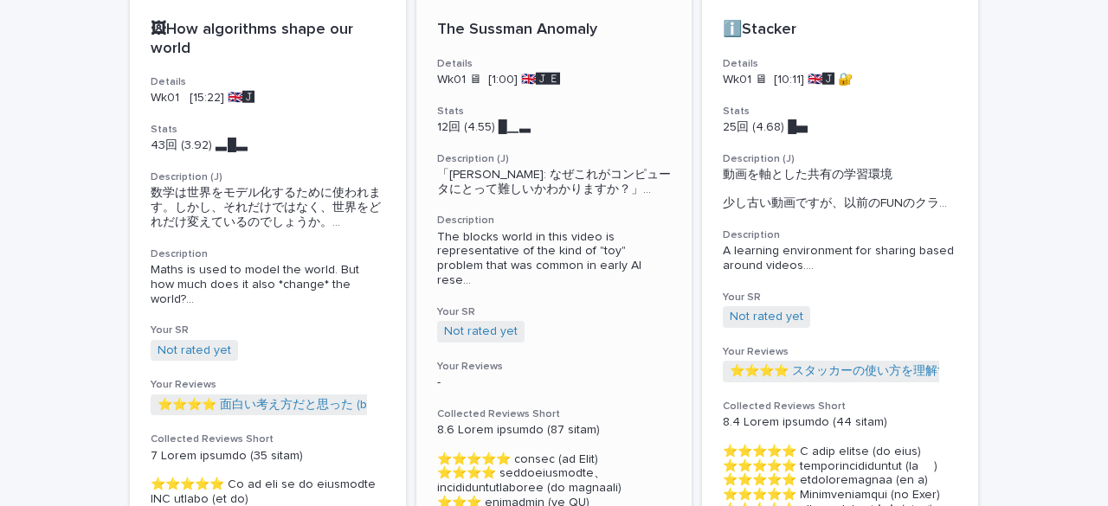
click at [547, 290] on div "The Sussman Anomaly Details Wk01 🖥 [1:00] 🇬🇧🅹️🅴️ Stats 12回 (4.55) █▁▃　　 Descrip…" at bounding box center [554, 425] width 276 height 851
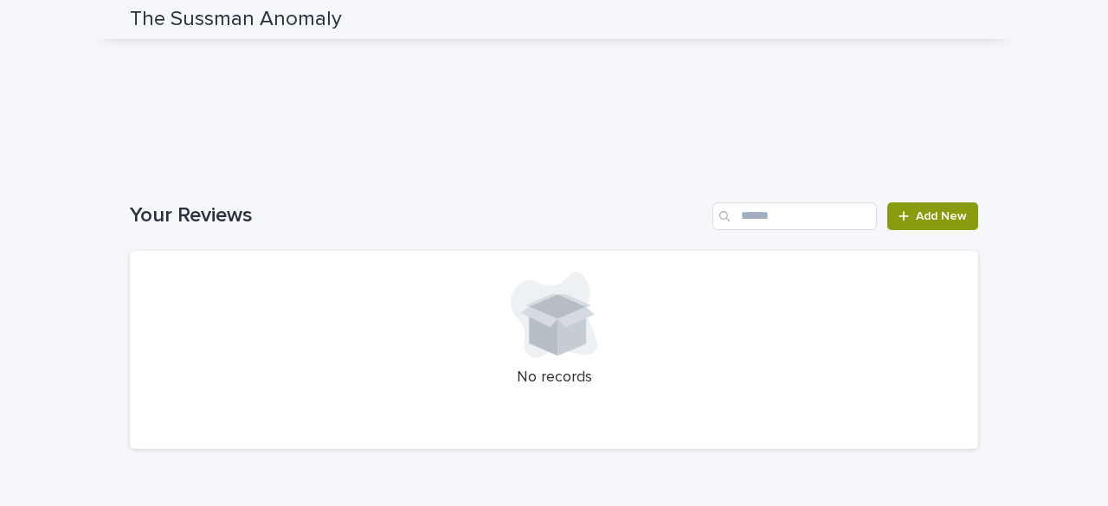
scroll to position [1884, 0]
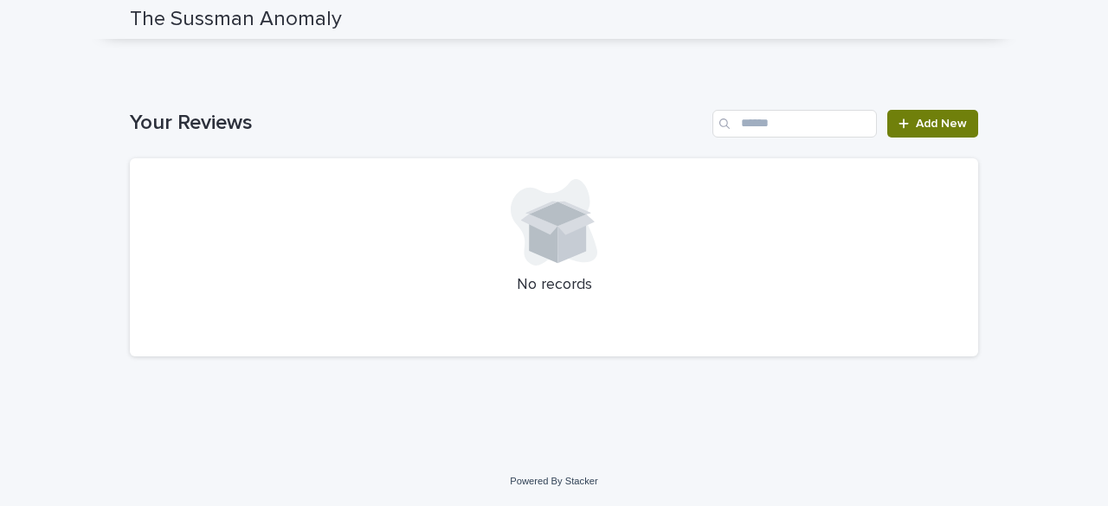
click at [843, 119] on span "Add New" at bounding box center [941, 124] width 51 height 12
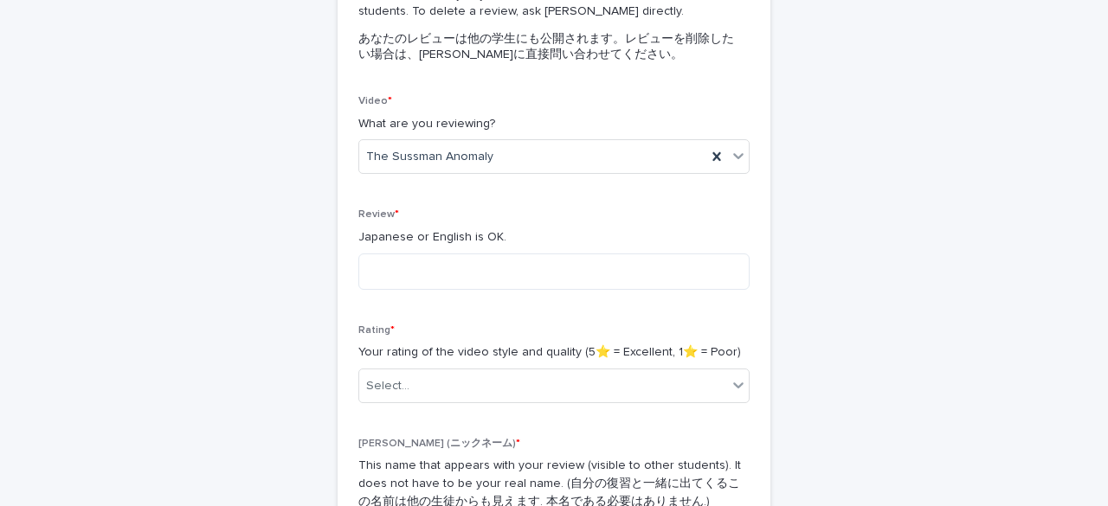
scroll to position [144, 0]
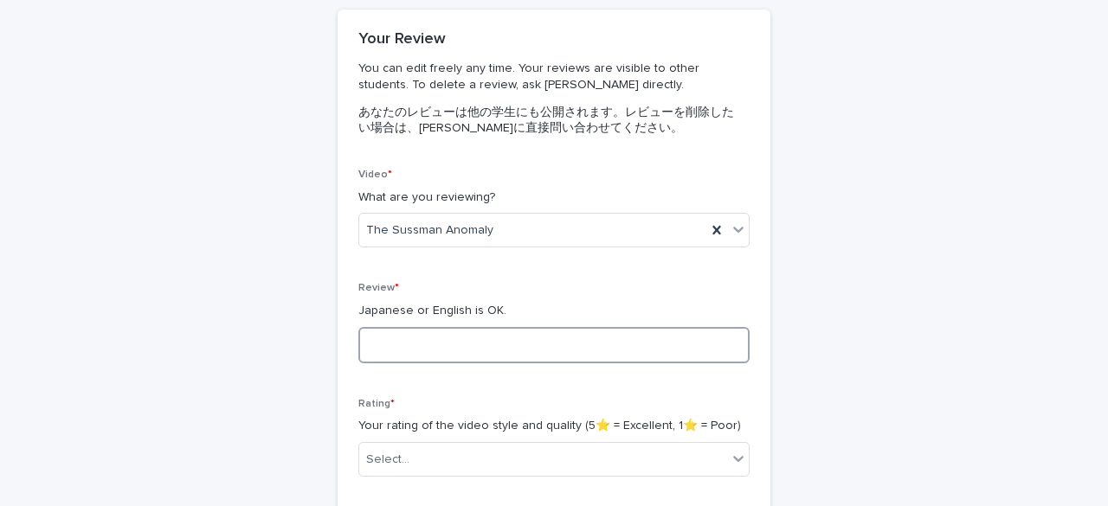
click at [488, 346] on textarea at bounding box center [553, 345] width 391 height 36
type textarea "*"
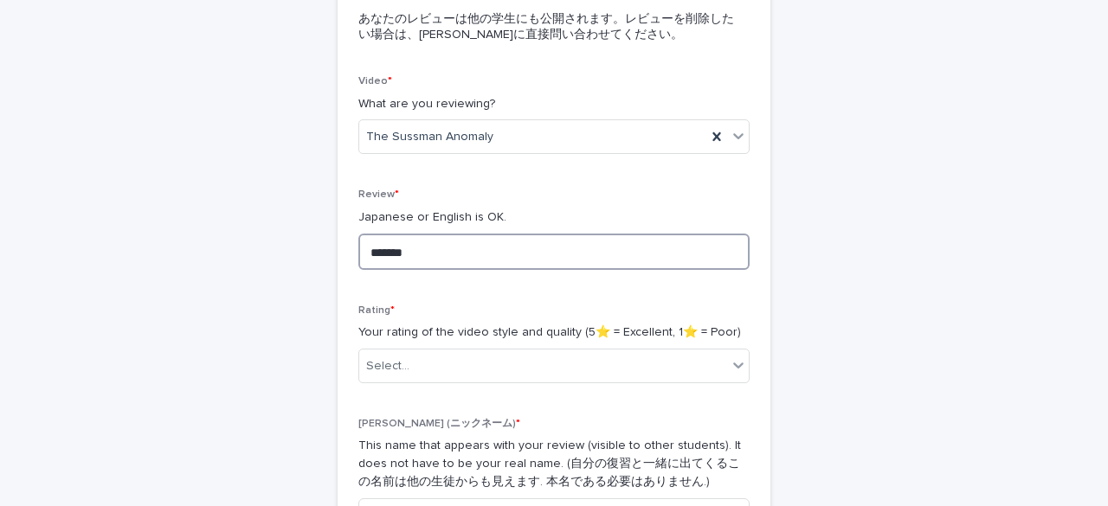
scroll to position [238, 0]
type textarea "*******"
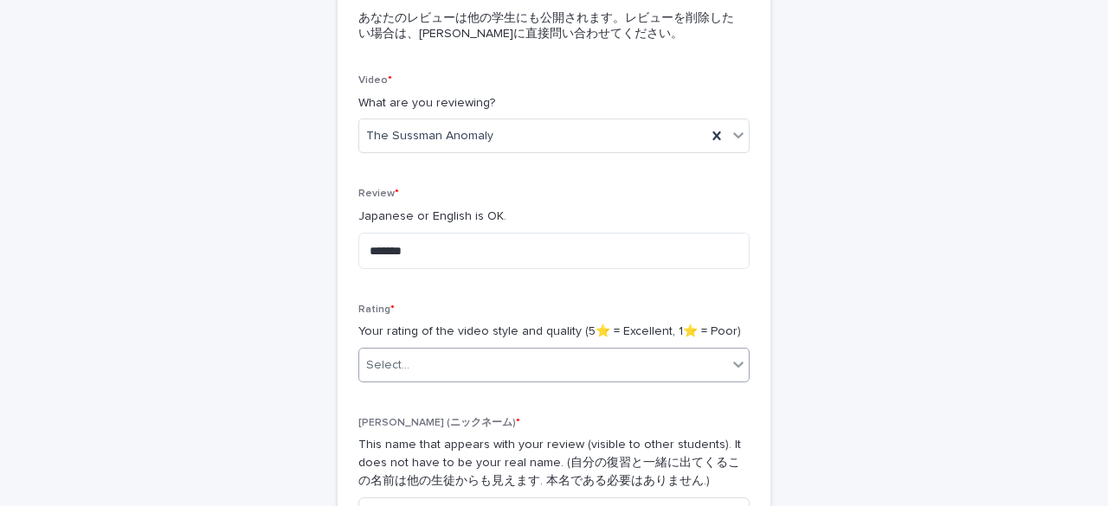
click at [732, 357] on icon at bounding box center [737, 364] width 17 height 17
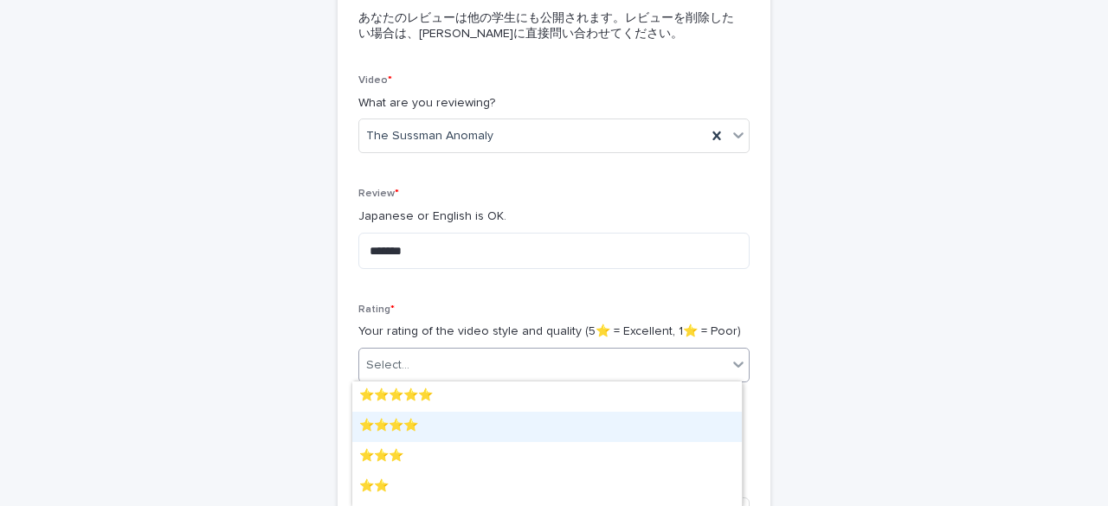
click at [618, 437] on div "⭐️⭐️⭐️⭐️" at bounding box center [546, 427] width 389 height 30
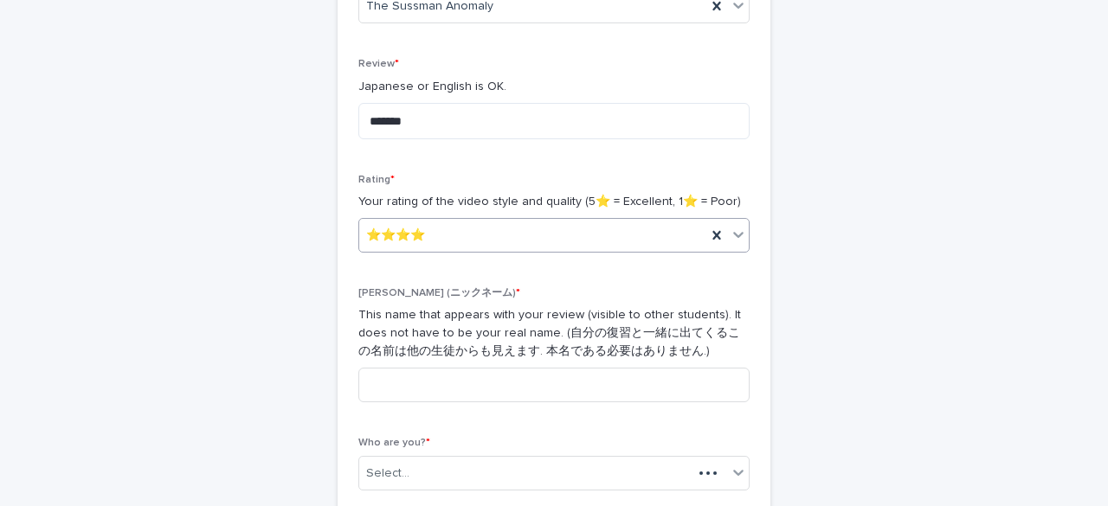
scroll to position [455, 0]
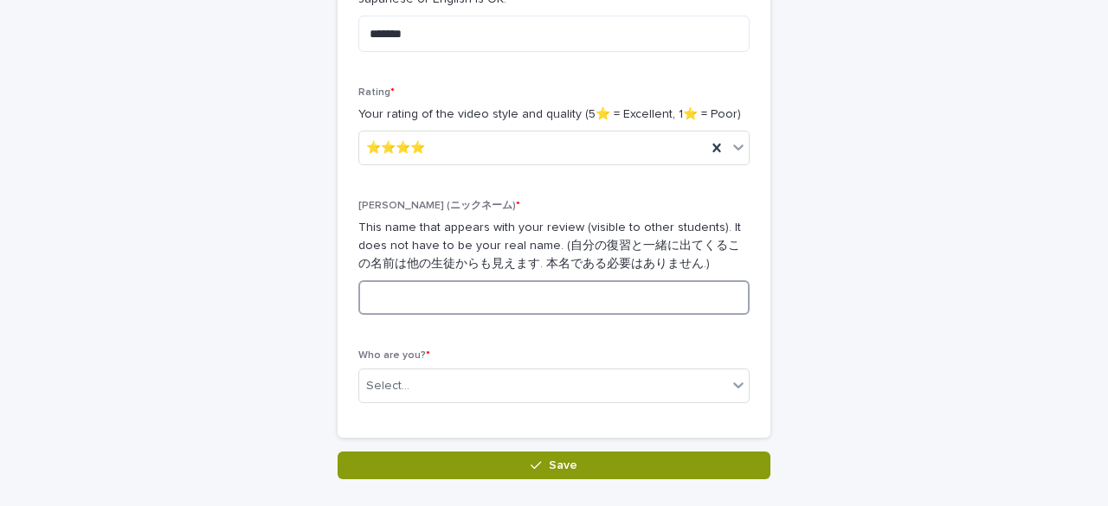
click at [599, 280] on input at bounding box center [553, 297] width 391 height 35
type input "******"
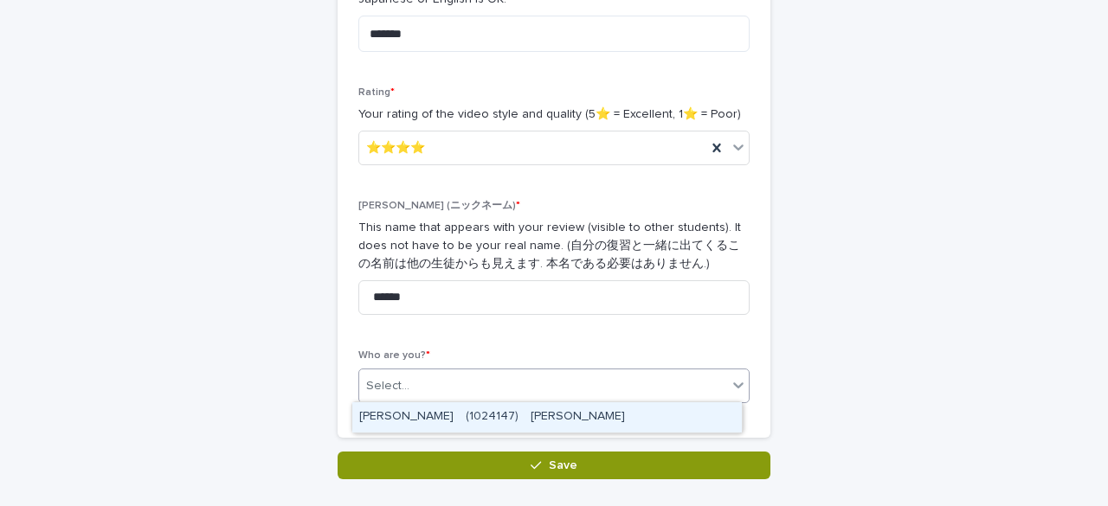
click at [618, 397] on div "Select..." at bounding box center [543, 386] width 368 height 29
click at [611, 421] on div "[PERSON_NAME]　(1024147)　[PERSON_NAME]" at bounding box center [546, 417] width 389 height 30
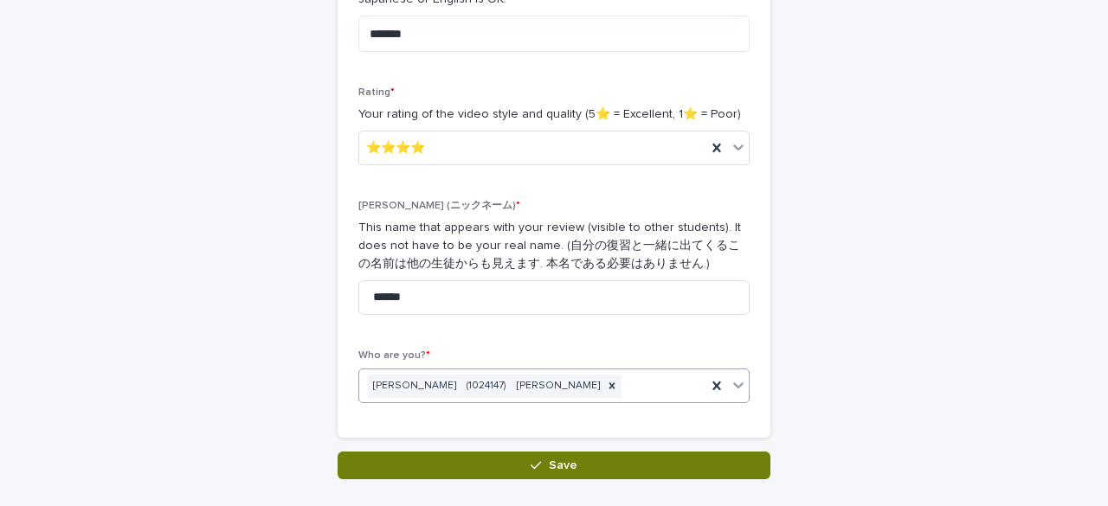
click at [595, 466] on button "Save" at bounding box center [553, 466] width 433 height 28
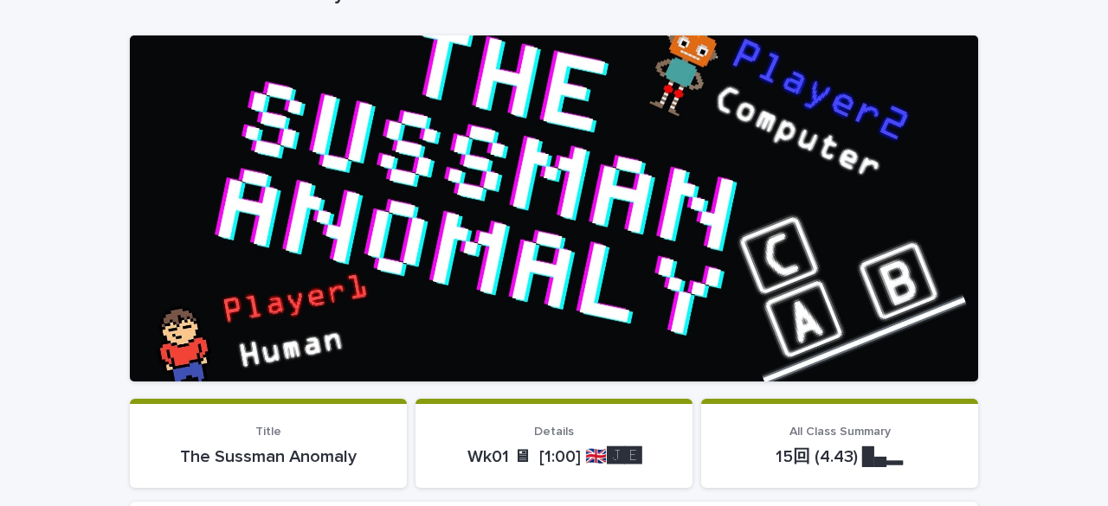
scroll to position [137, 0]
